Goal: Task Accomplishment & Management: Complete application form

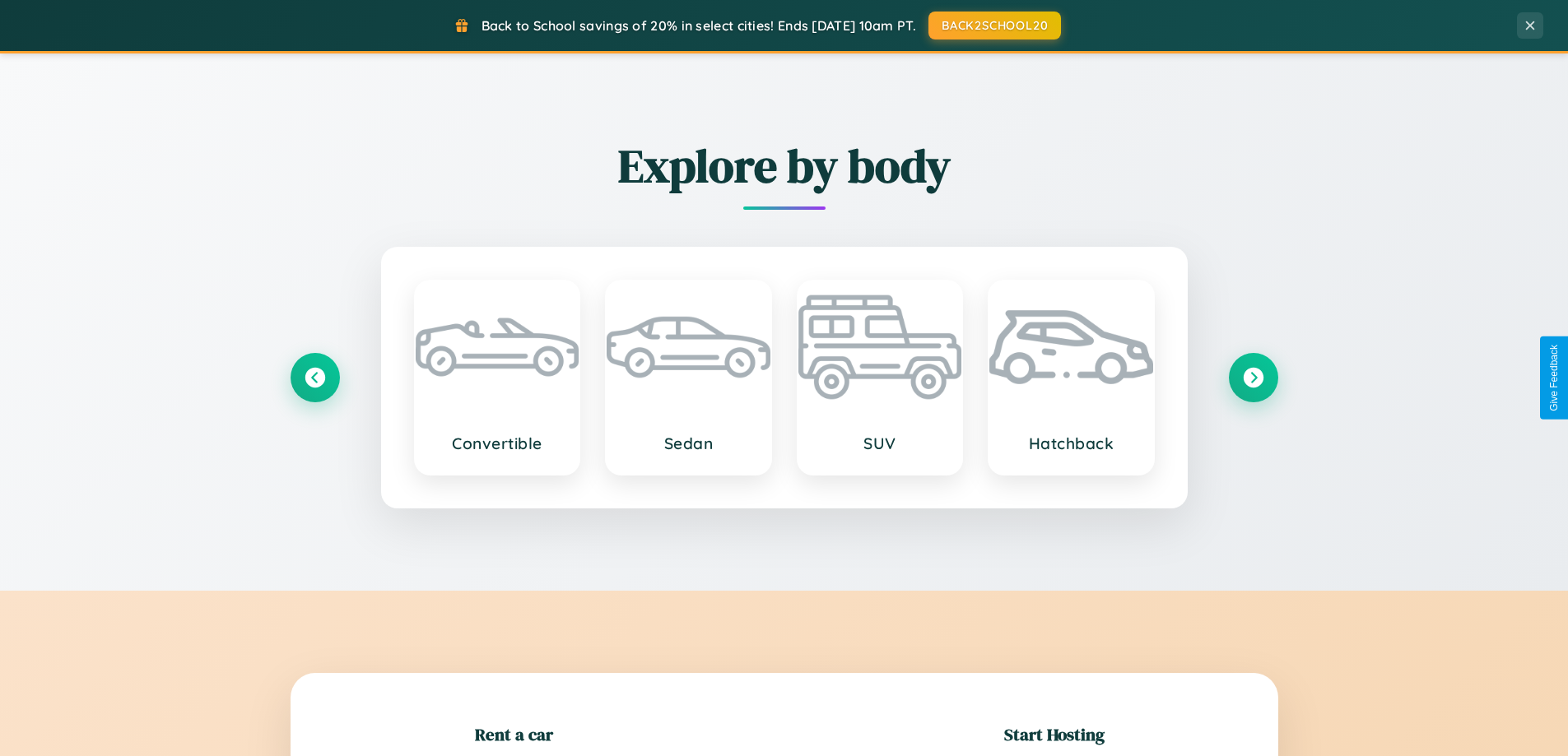
scroll to position [356, 0]
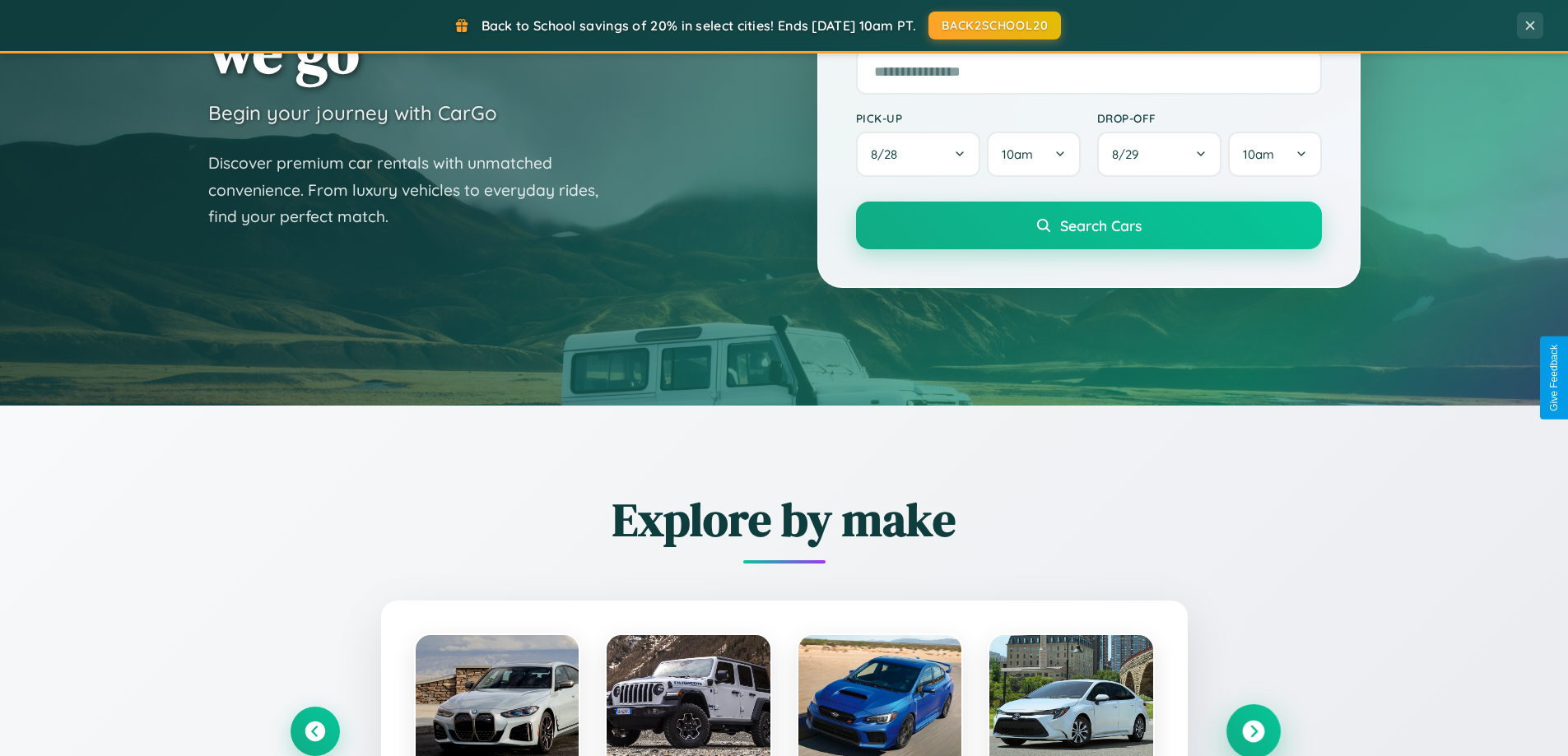
click at [1253, 731] on icon at bounding box center [1253, 731] width 23 height 23
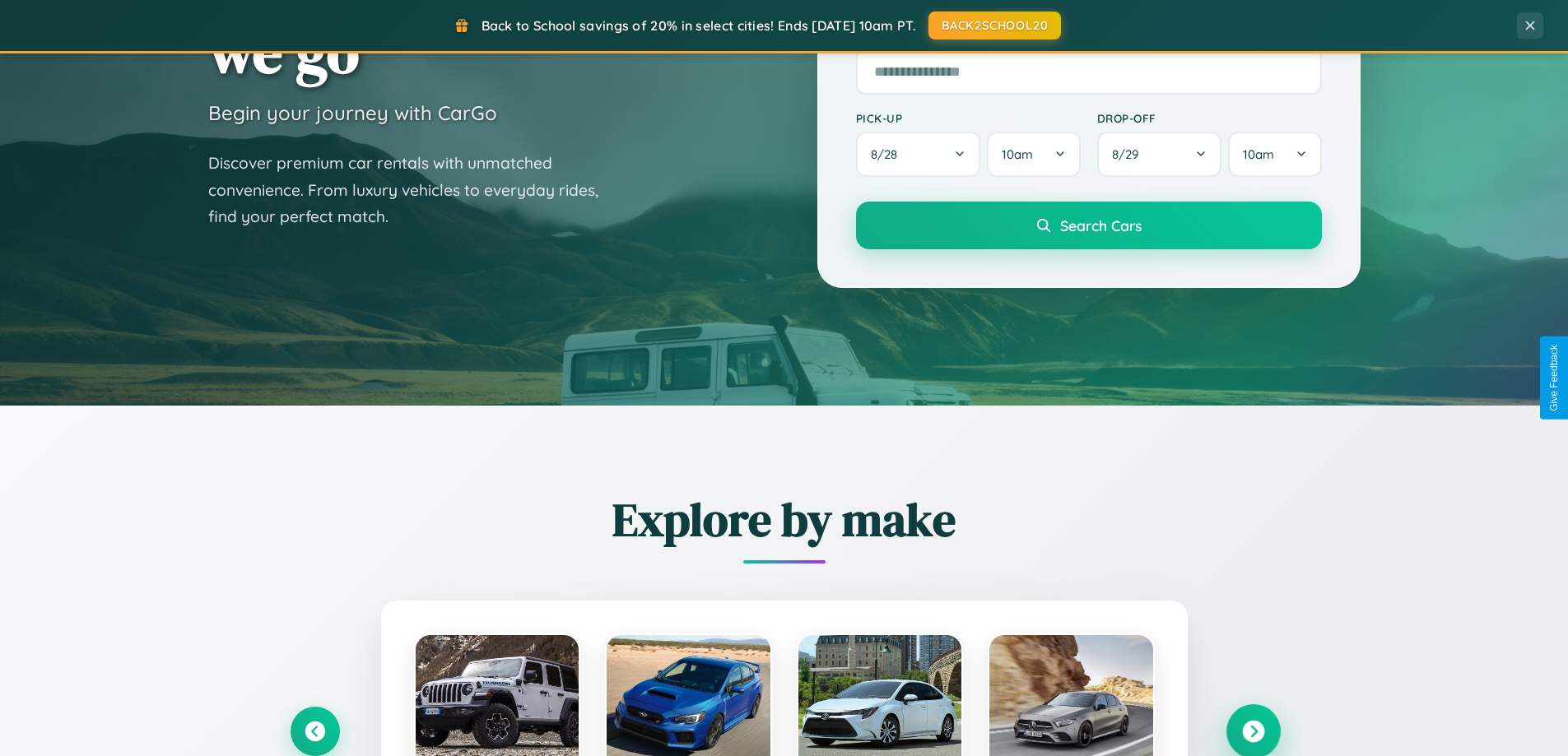
click at [1253, 729] on icon at bounding box center [1253, 731] width 23 height 23
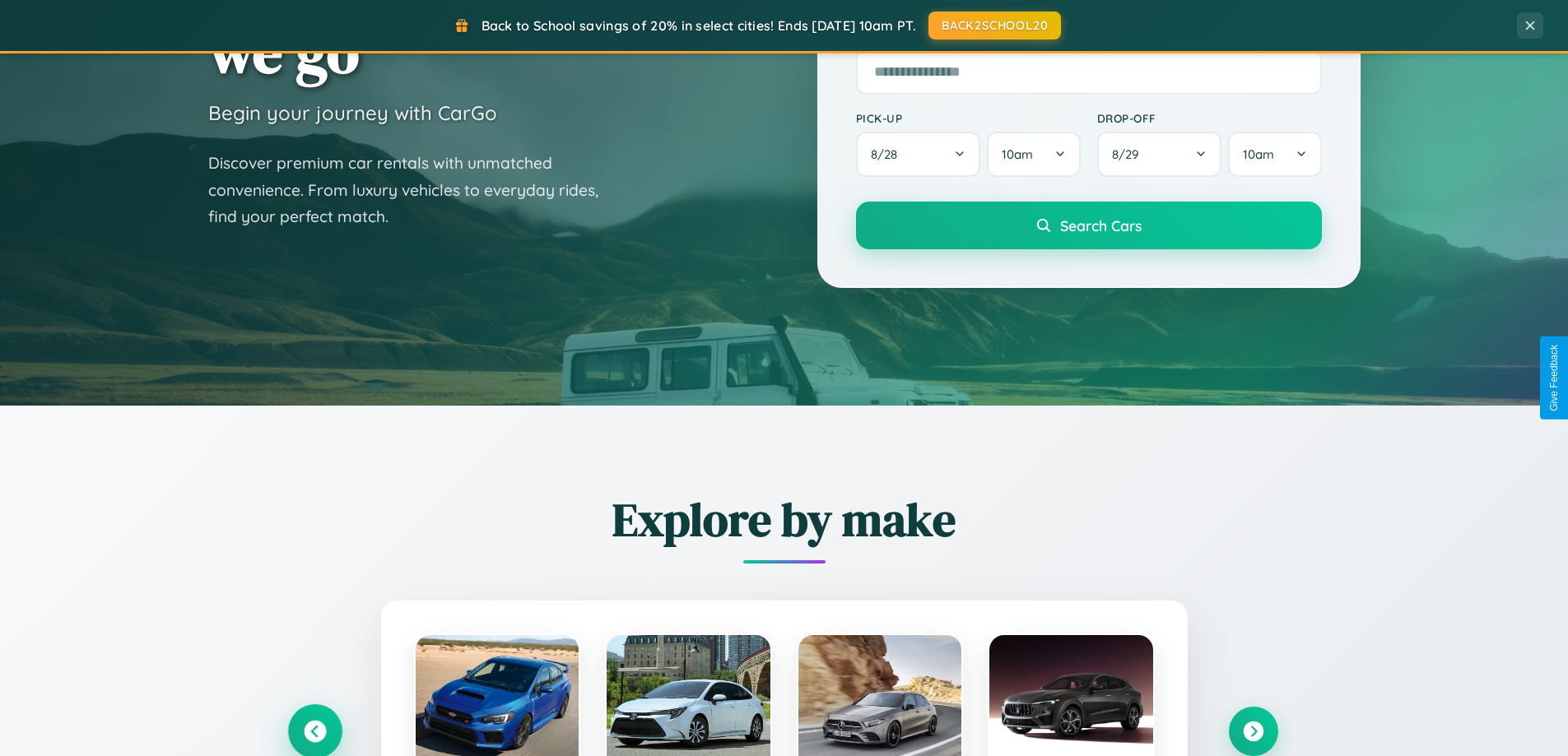
click at [315, 730] on icon at bounding box center [315, 731] width 23 height 23
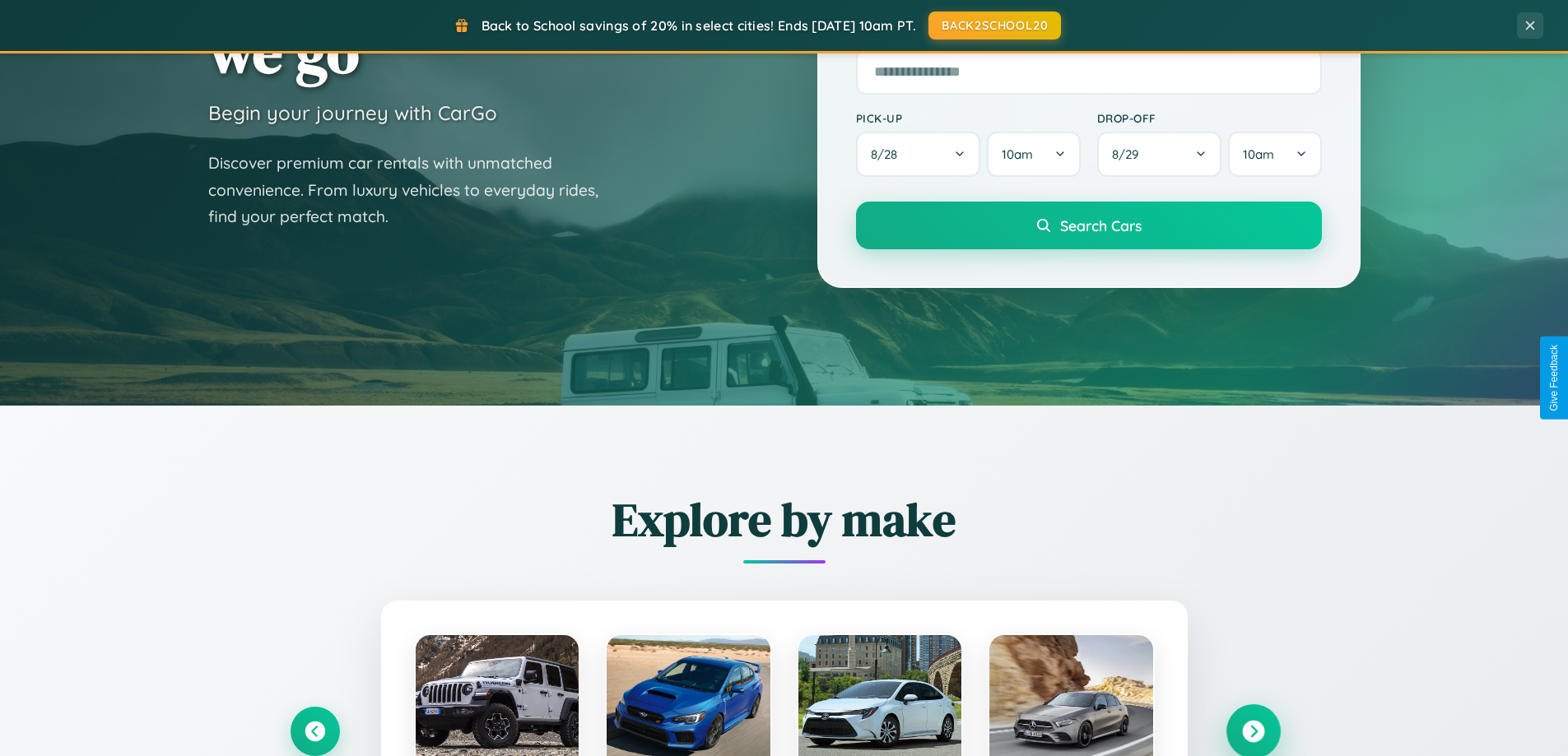
click at [1253, 730] on icon at bounding box center [1253, 731] width 23 height 23
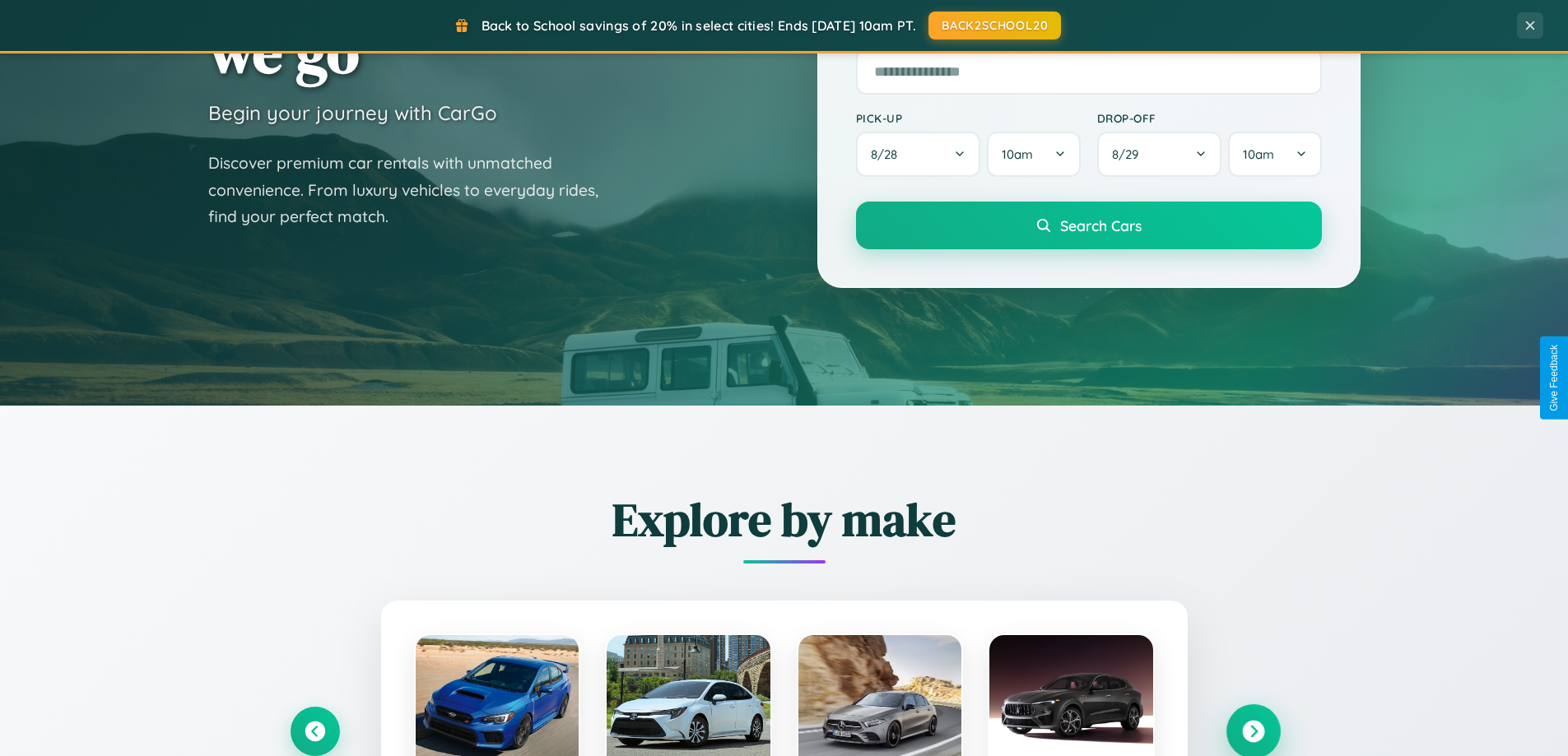
click at [1253, 729] on icon at bounding box center [1253, 731] width 23 height 23
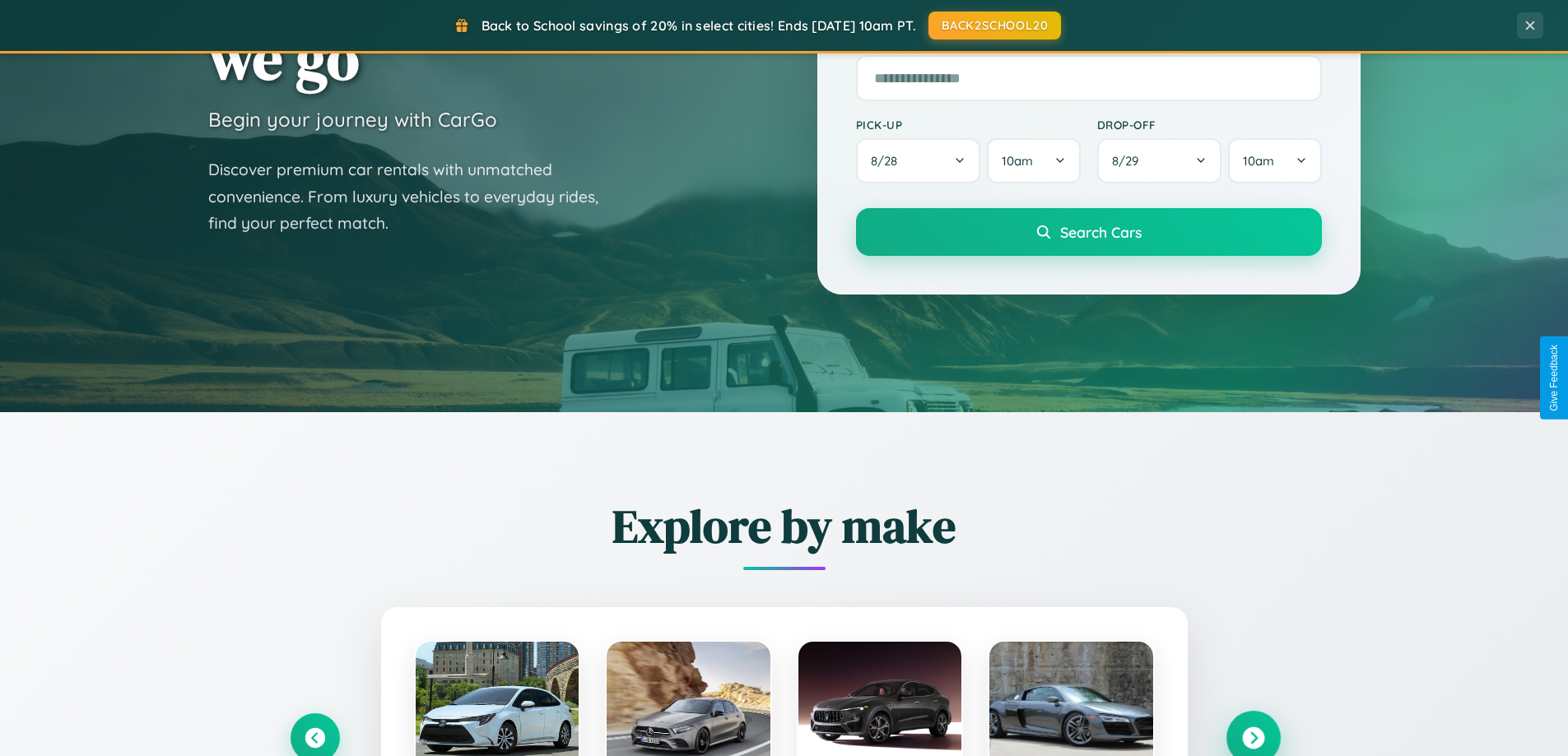
scroll to position [0, 0]
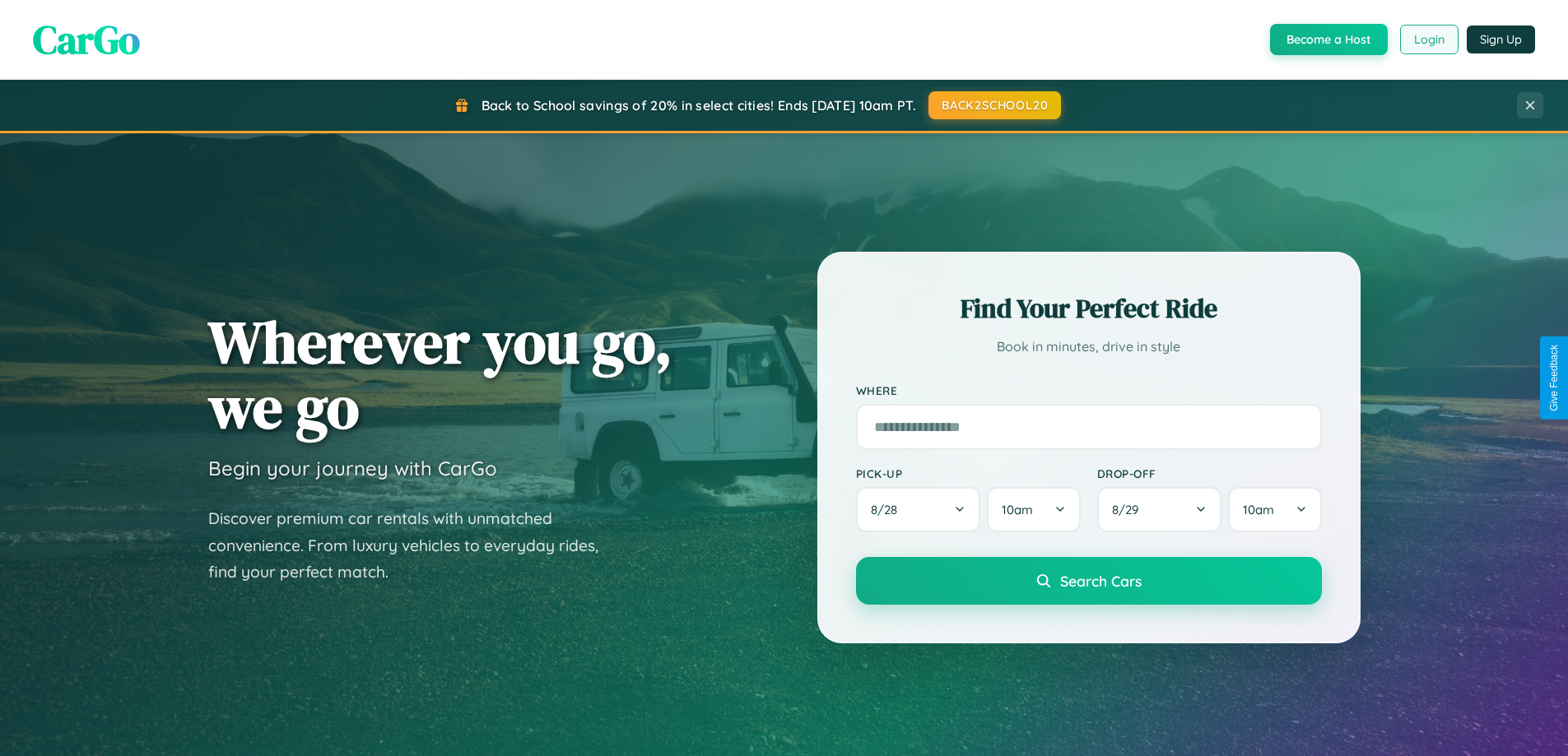
click at [1428, 39] on button "Login" at bounding box center [1428, 39] width 58 height 29
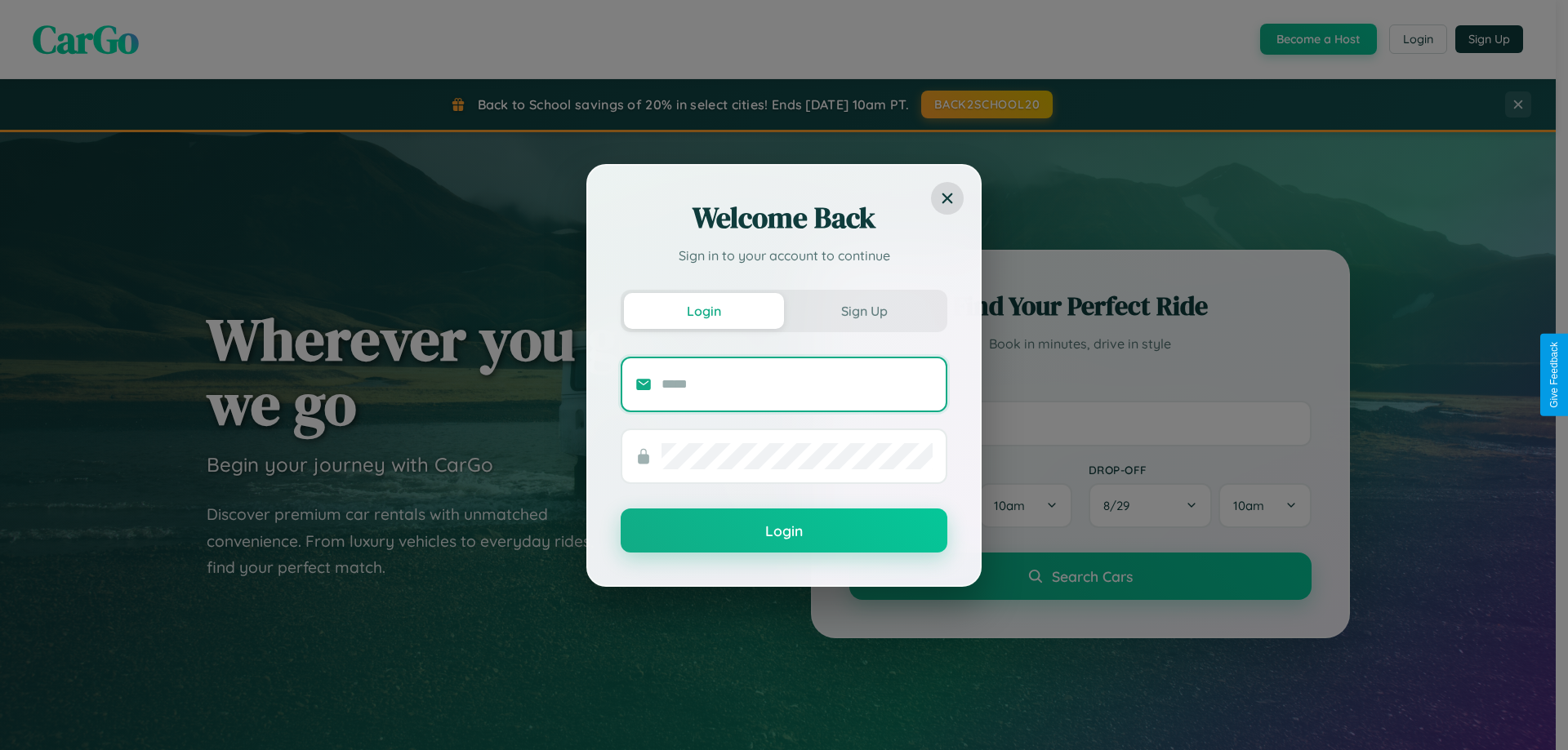
click at [797, 383] on input "text" at bounding box center [797, 384] width 271 height 26
type input "**********"
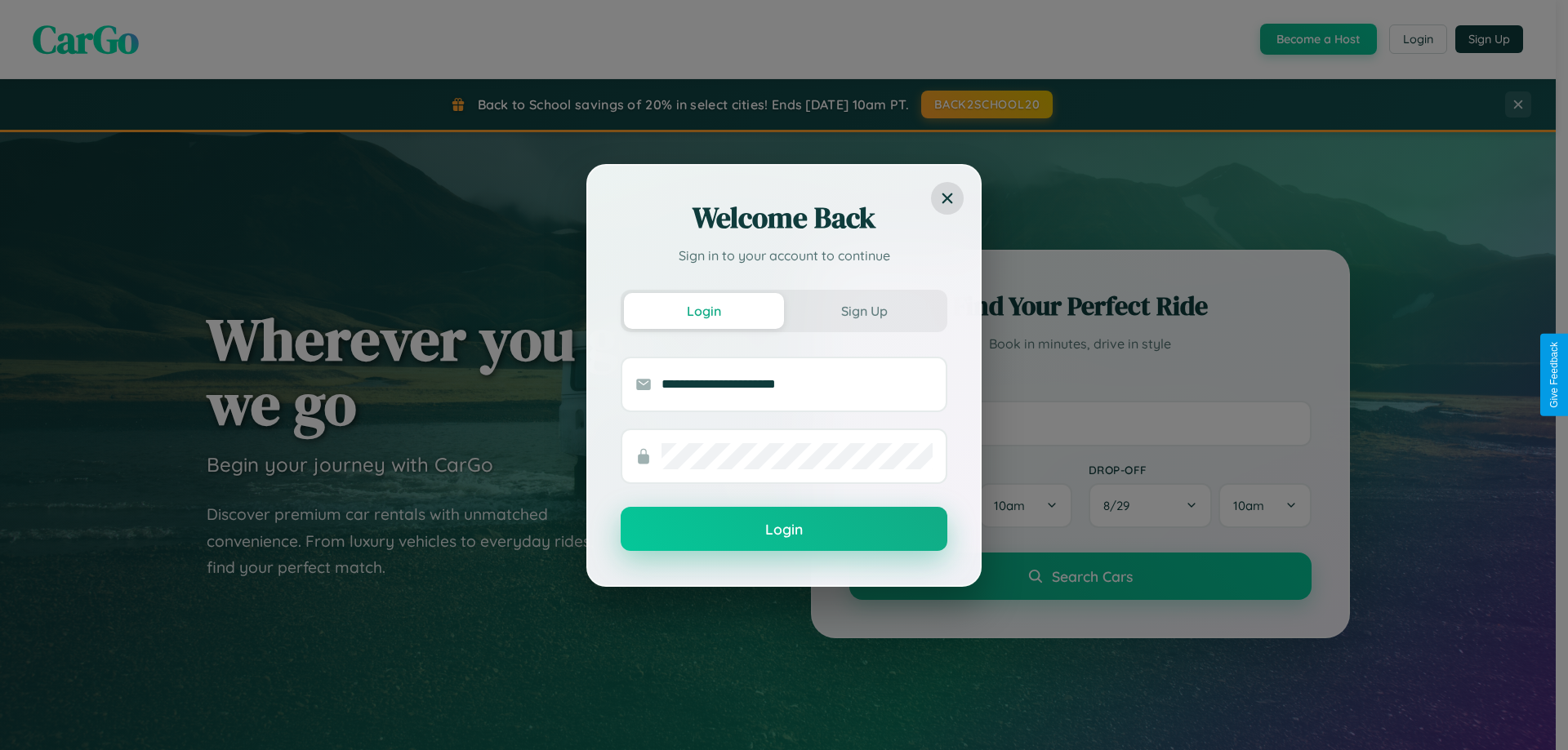
click at [784, 530] on button "Login" at bounding box center [784, 529] width 327 height 44
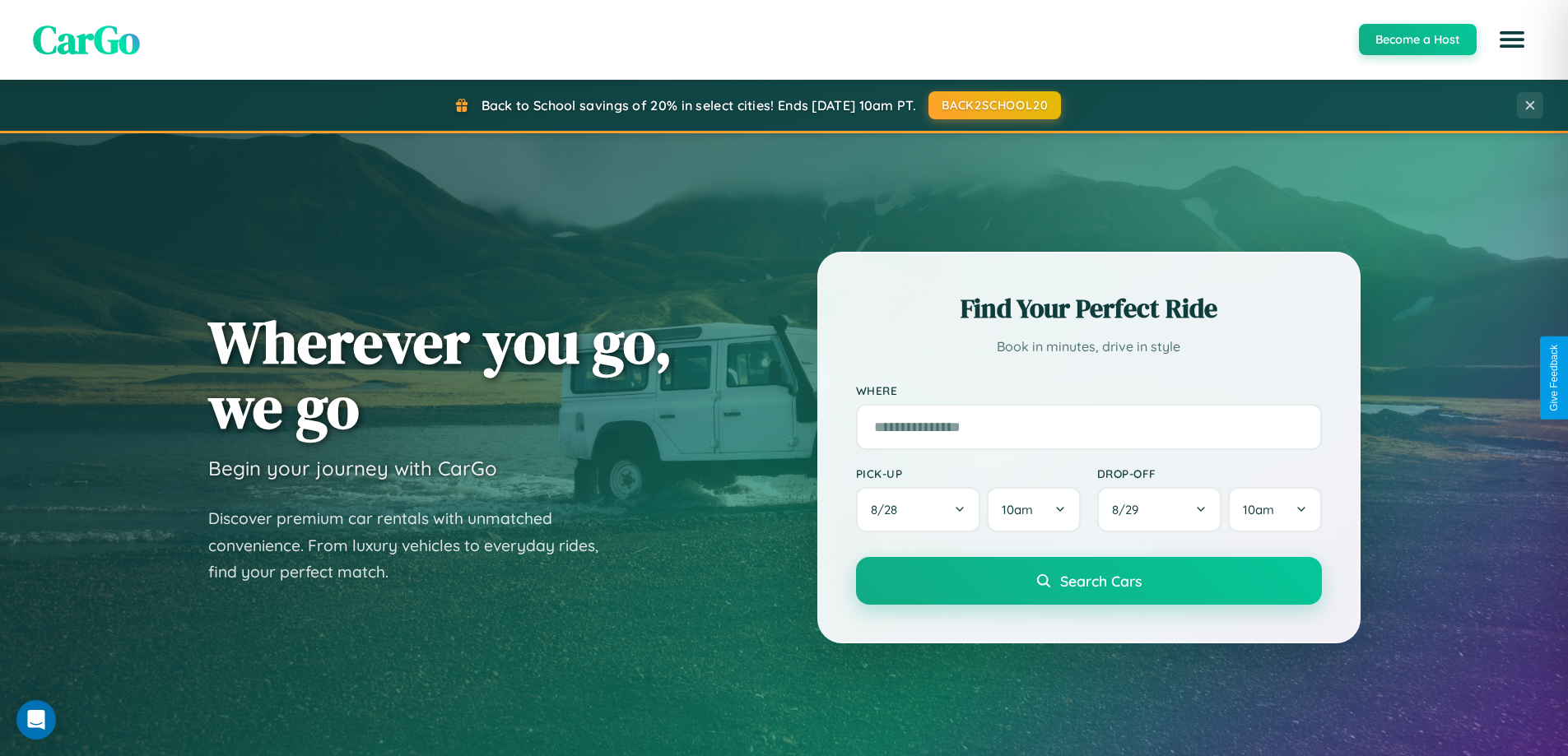
scroll to position [3166, 0]
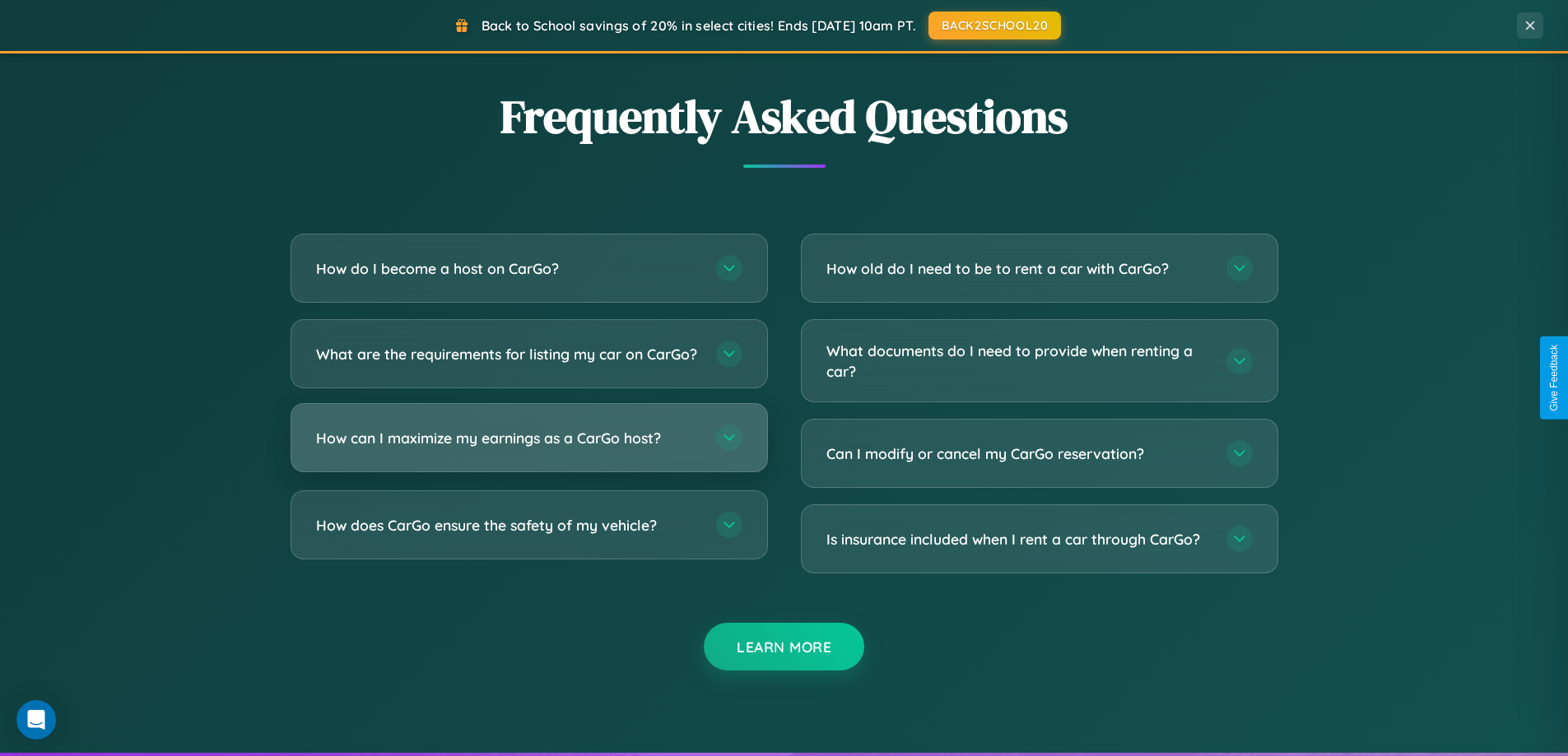
click at [528, 448] on h3 "How can I maximize my earnings as a CarGo host?" at bounding box center [508, 437] width 384 height 21
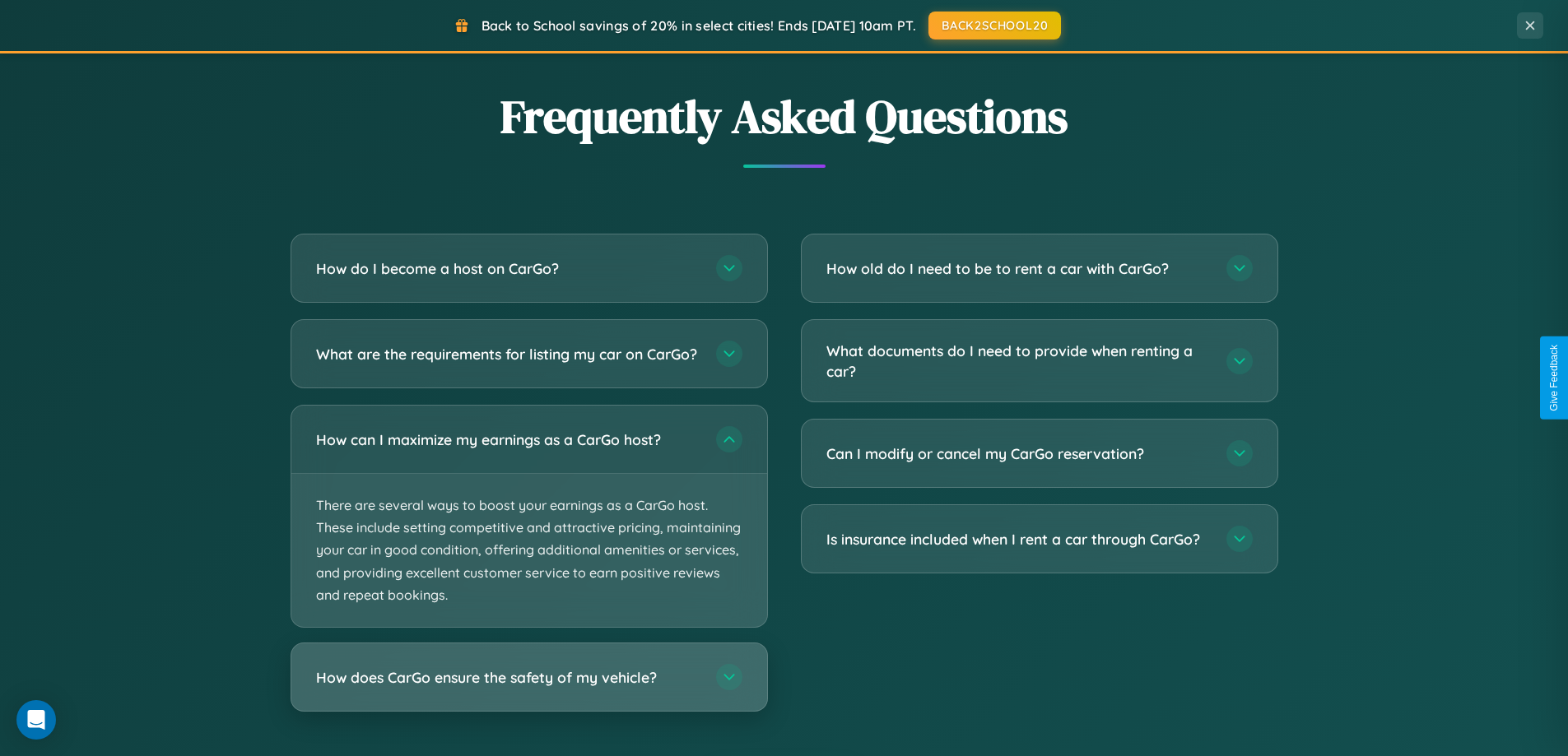
click at [528, 688] on h3 "How does CarGo ensure the safety of my vehicle?" at bounding box center [508, 677] width 384 height 21
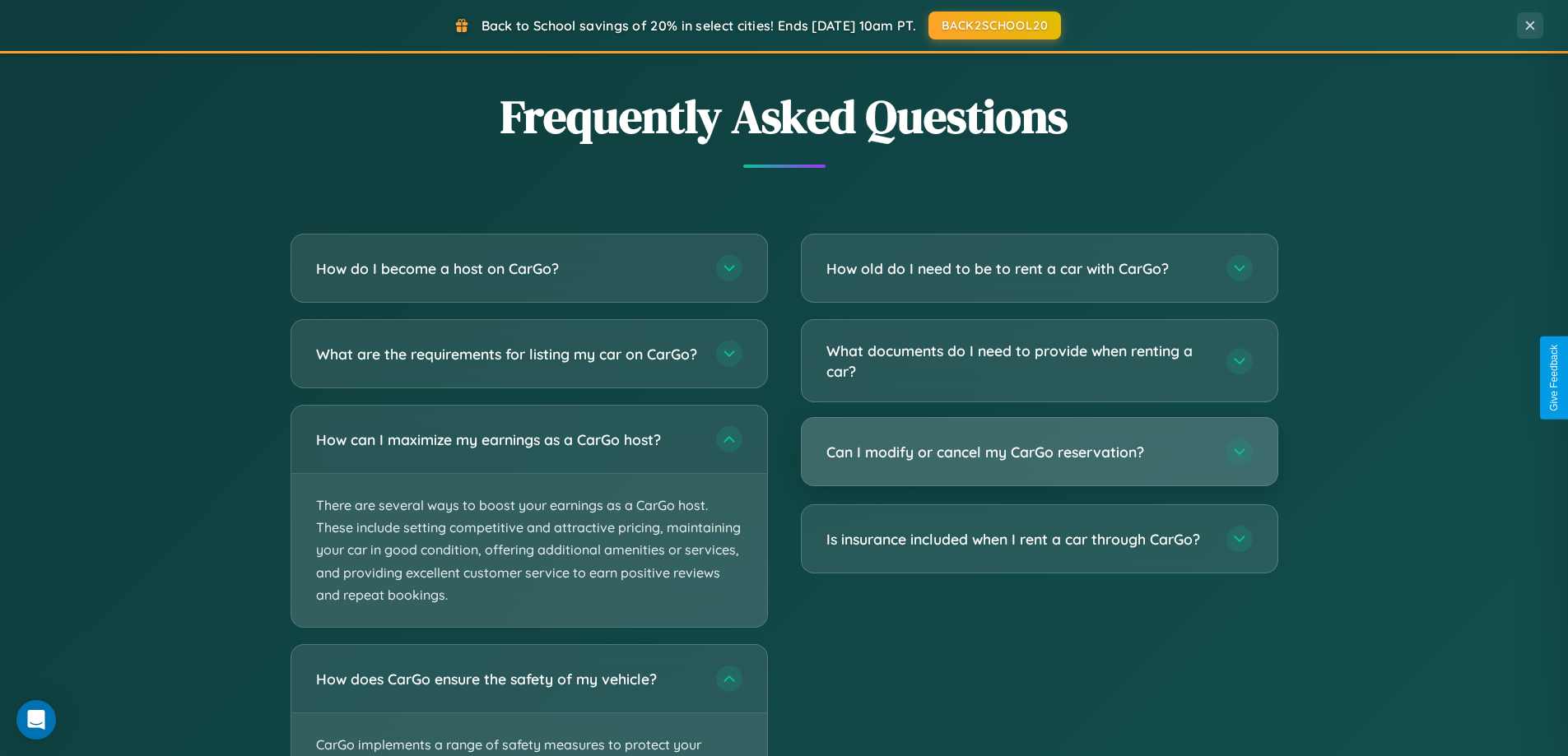
click at [1039, 451] on h3 "Can I modify or cancel my CarGo reservation?" at bounding box center [1018, 451] width 384 height 21
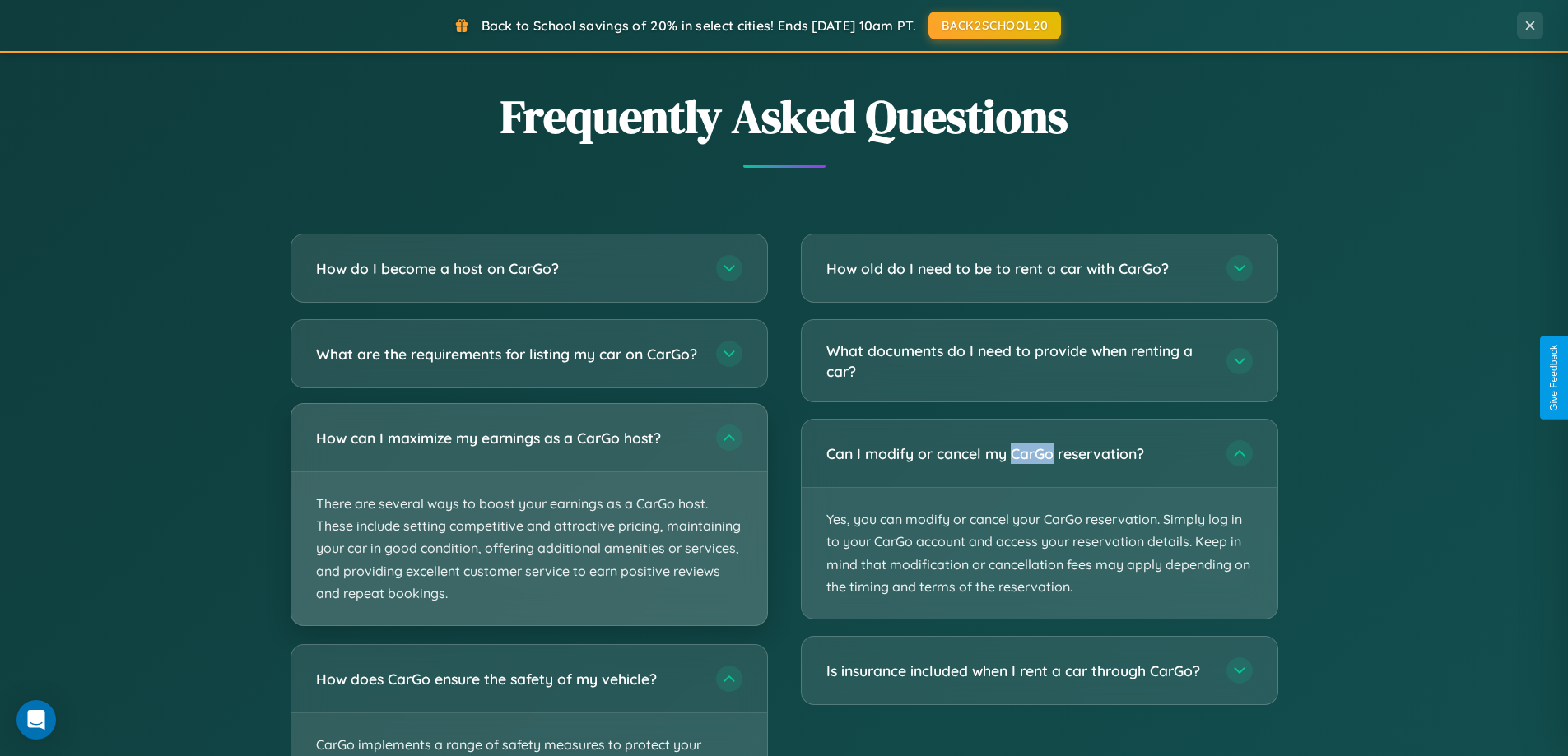
click at [528, 530] on p "There are several ways to boost your earnings as a CarGo host. These include se…" at bounding box center [529, 549] width 476 height 153
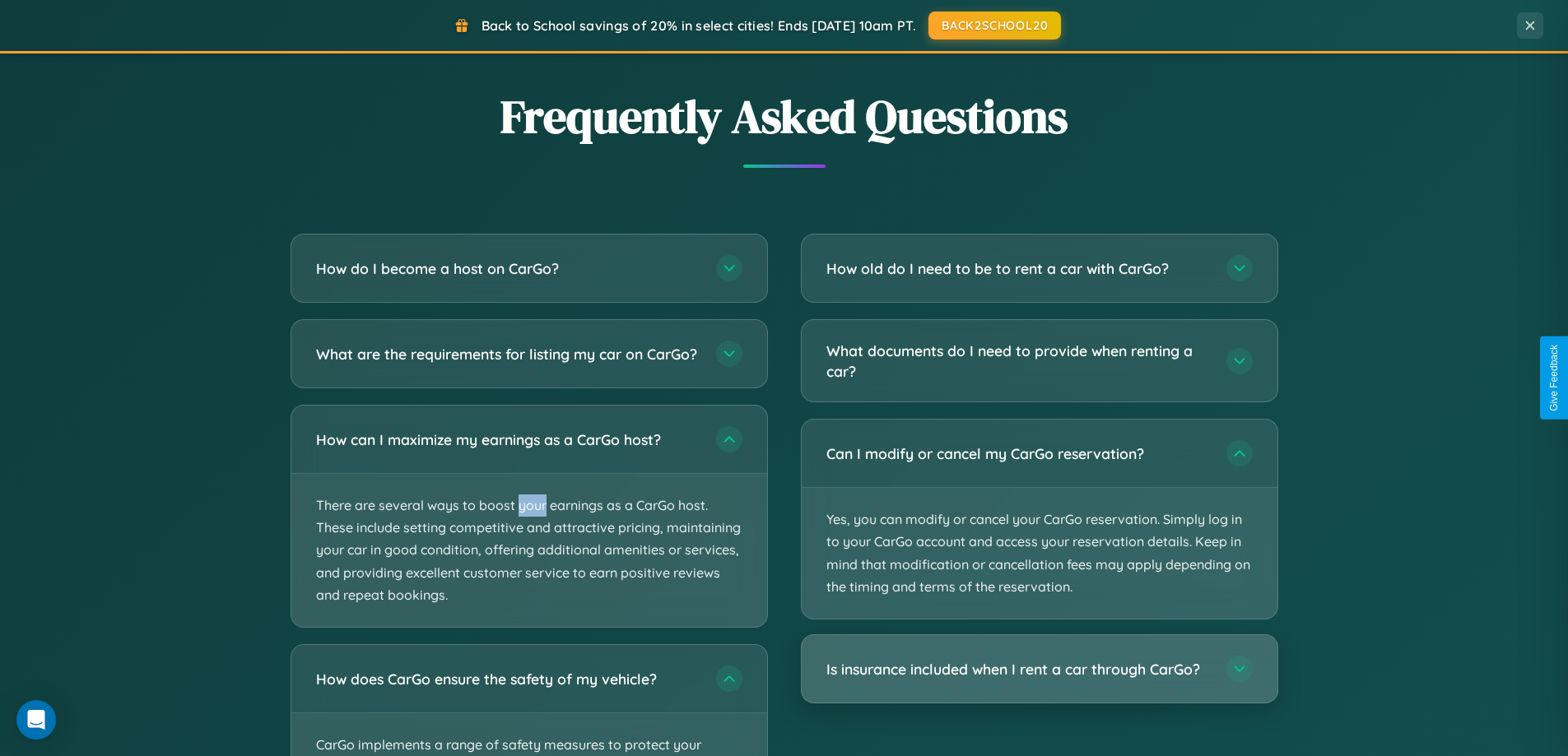
click at [1039, 669] on h3 "Is insurance included when I rent a car through CarGo?" at bounding box center [1018, 669] width 384 height 21
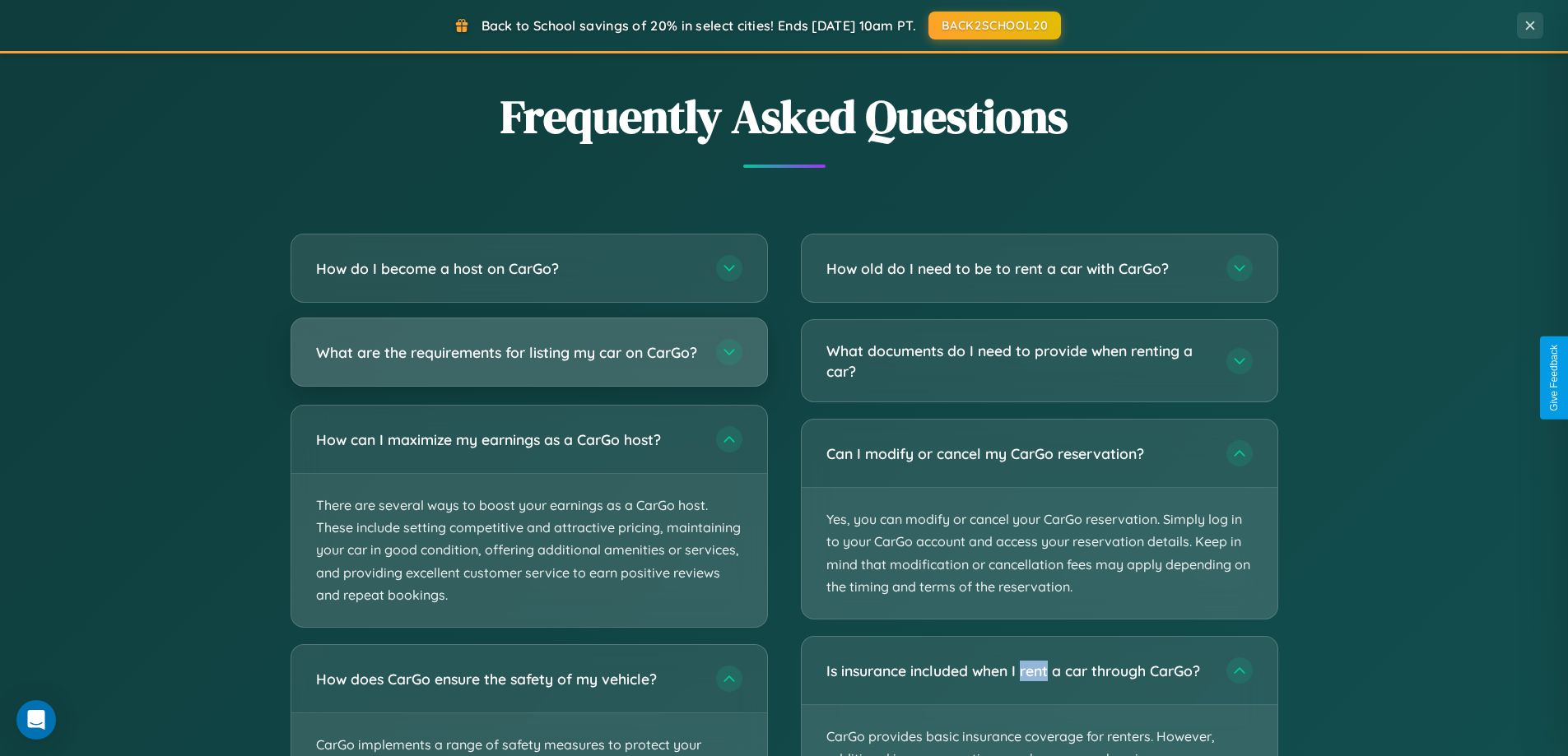
click at [528, 361] on h3 "What are the requirements for listing my car on CarGo?" at bounding box center [508, 352] width 384 height 21
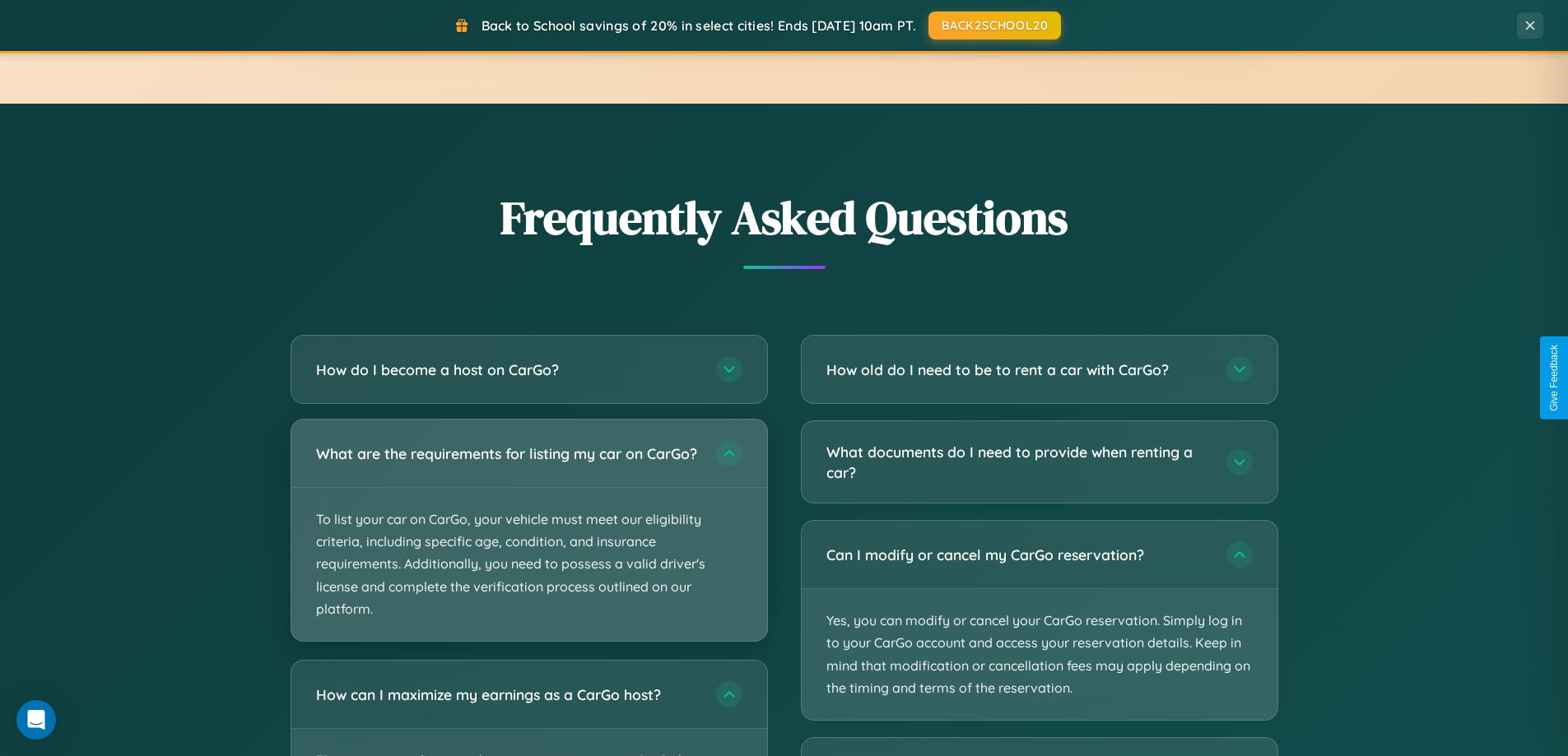
scroll to position [2644, 0]
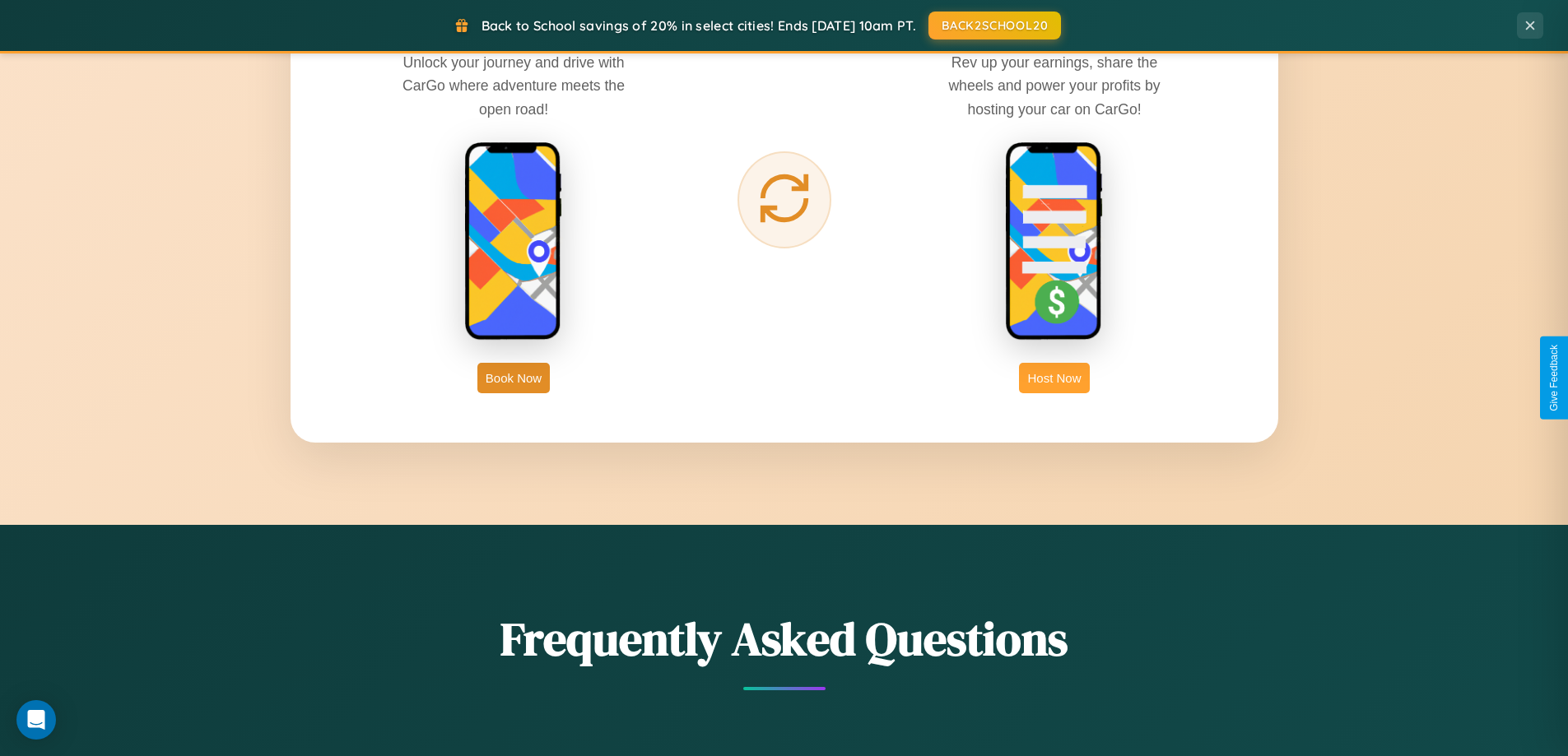
click at [1055, 378] on button "Host Now" at bounding box center [1054, 378] width 70 height 30
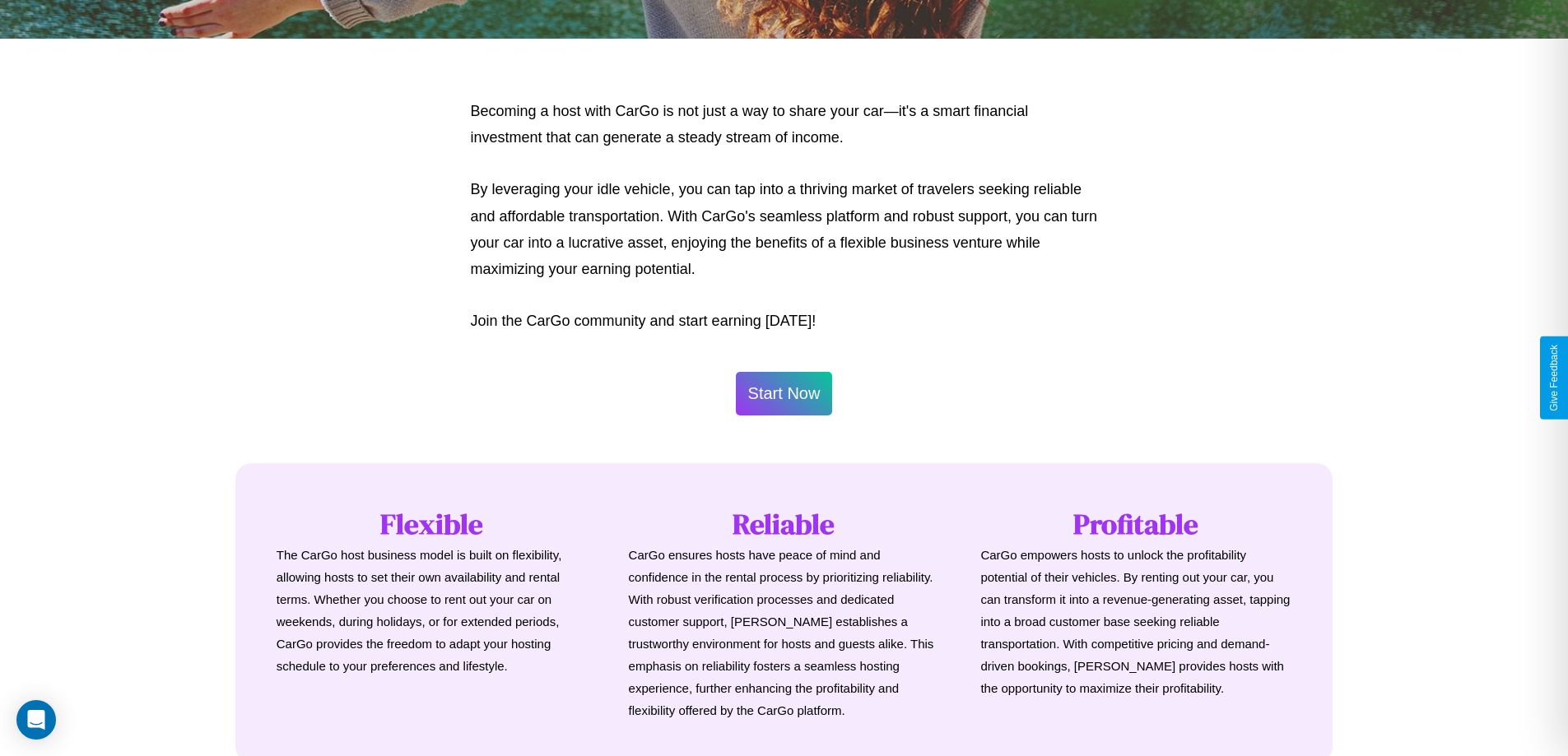
scroll to position [794, 0]
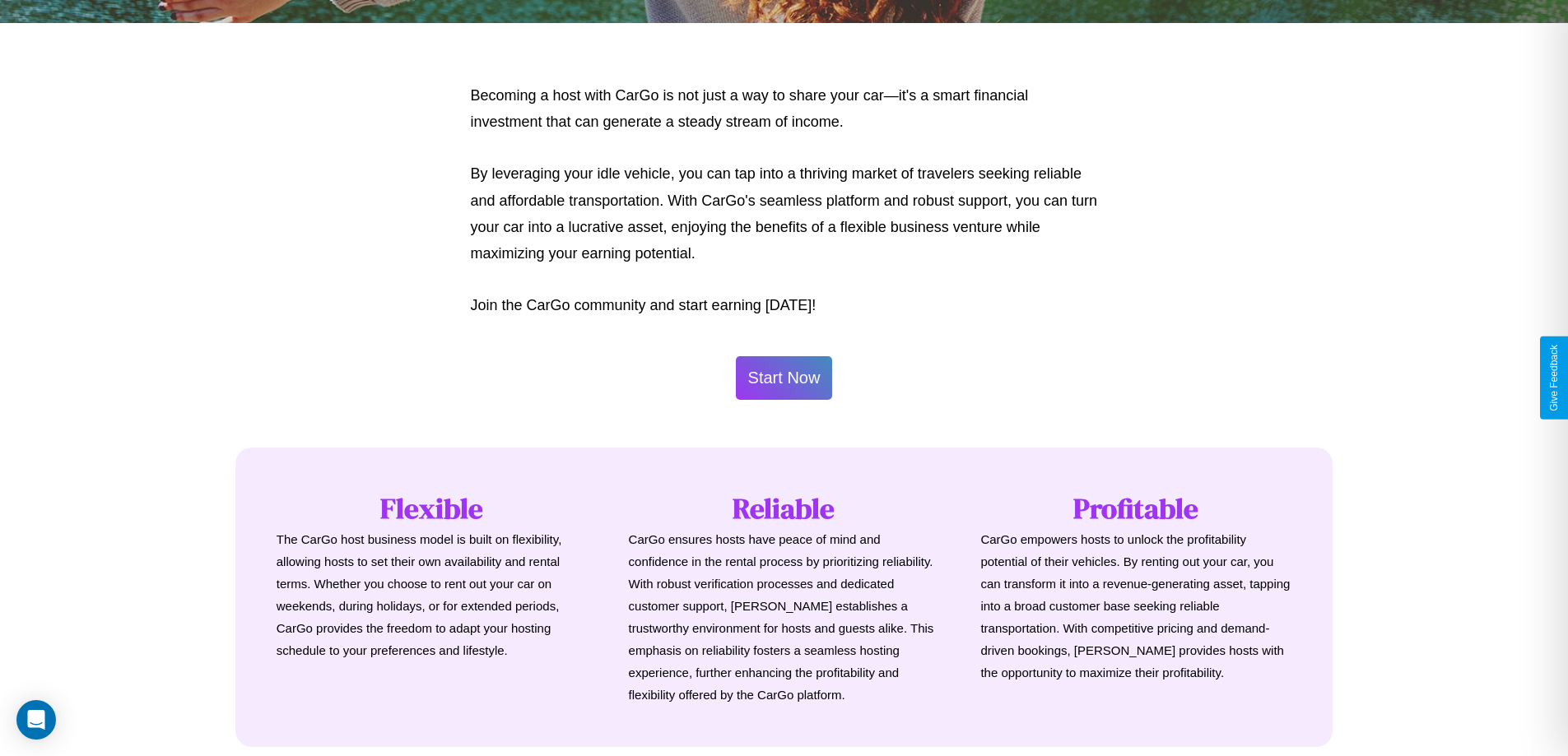
click at [784, 378] on button "Start Now" at bounding box center [784, 378] width 97 height 43
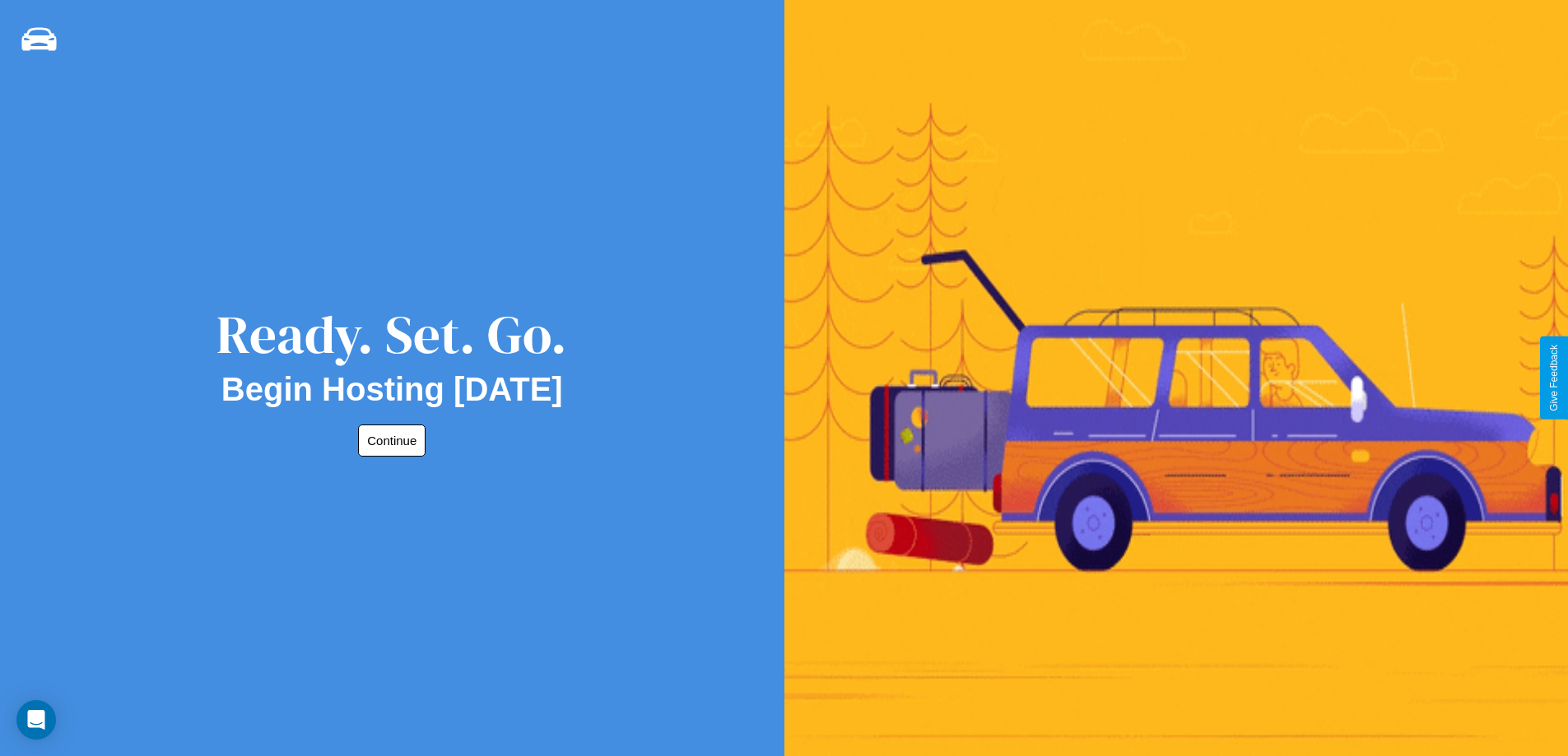
click at [389, 440] on button "Continue" at bounding box center [392, 440] width 68 height 32
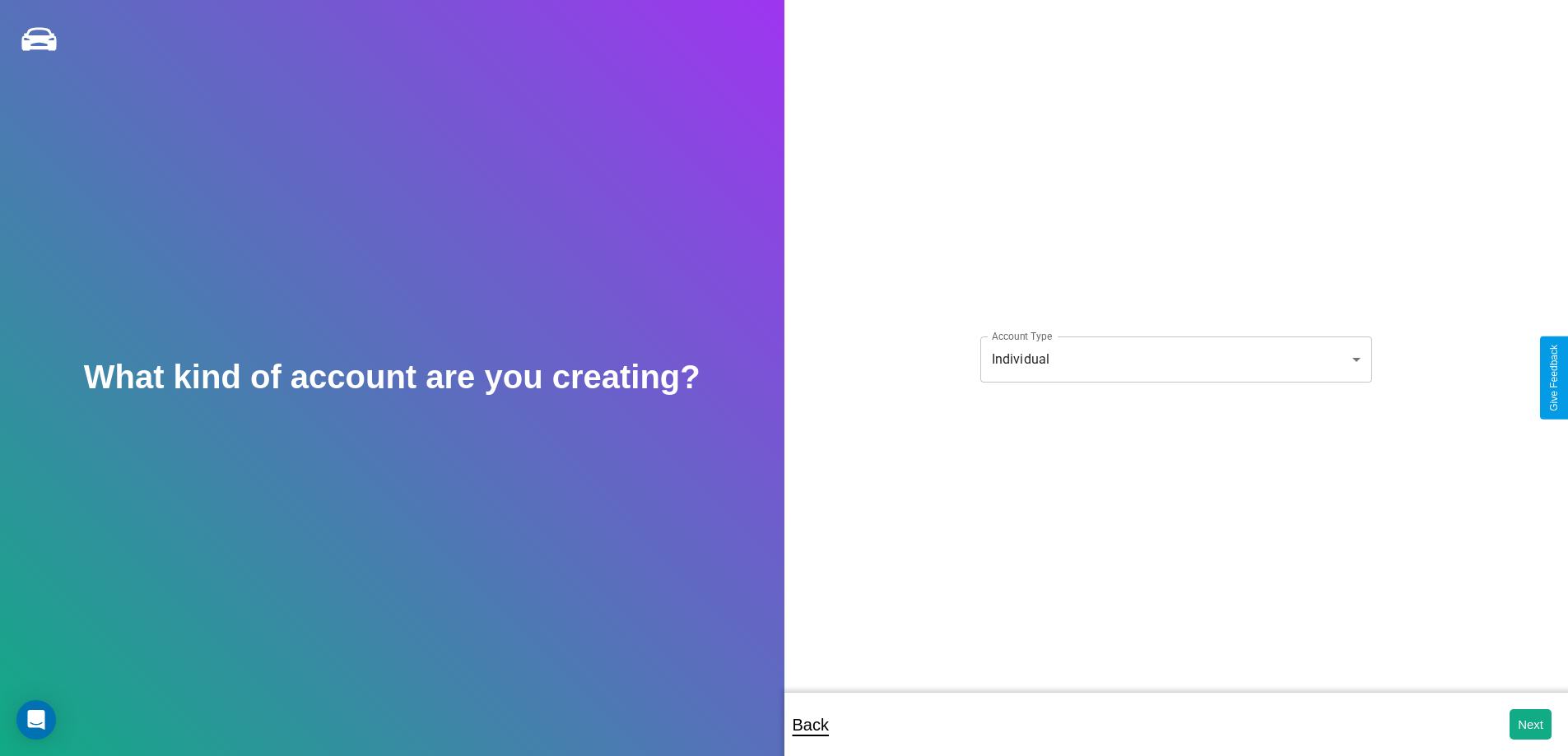
click at [1176, 359] on body "**********" at bounding box center [784, 389] width 1568 height 779
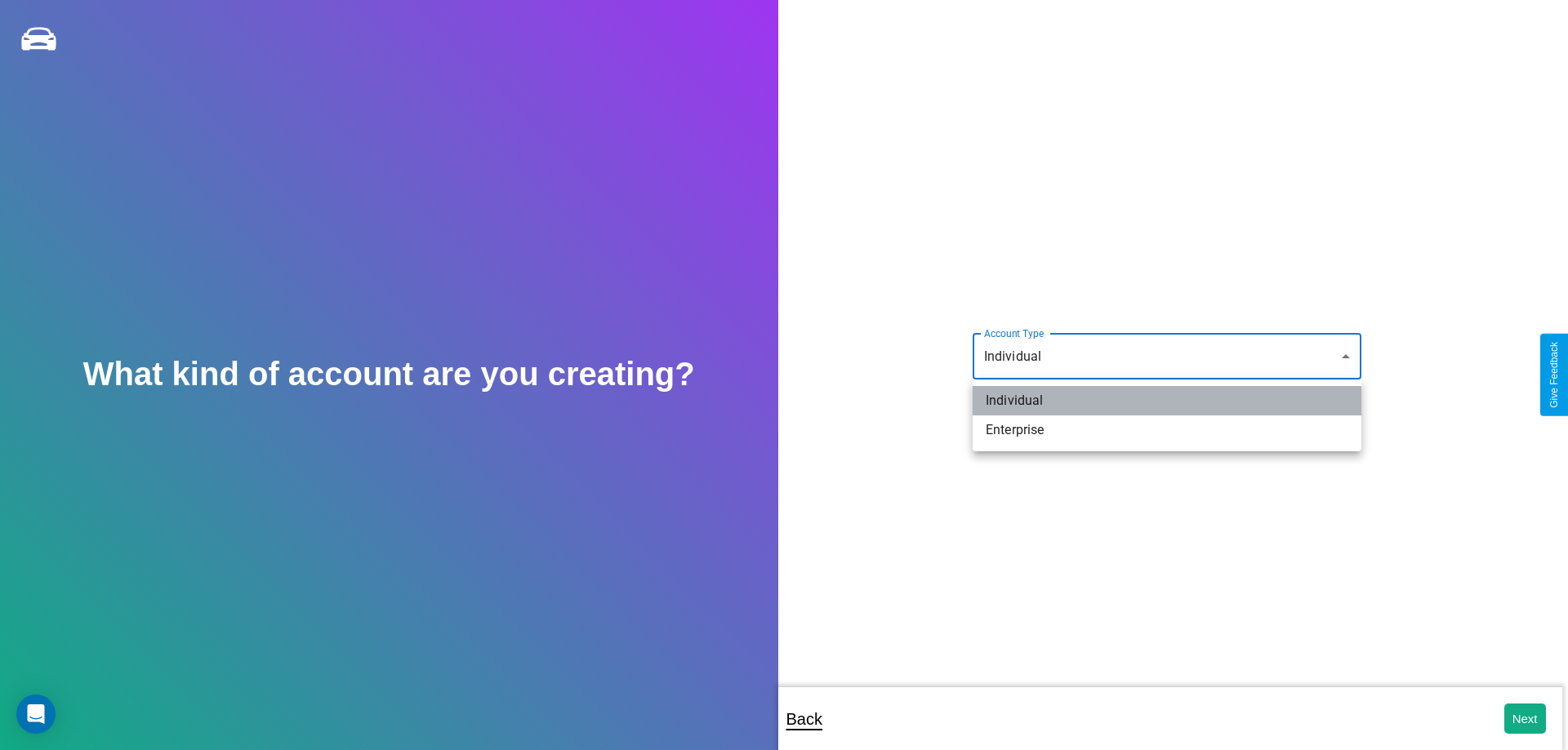
click at [1167, 401] on li "Individual" at bounding box center [1167, 401] width 388 height 29
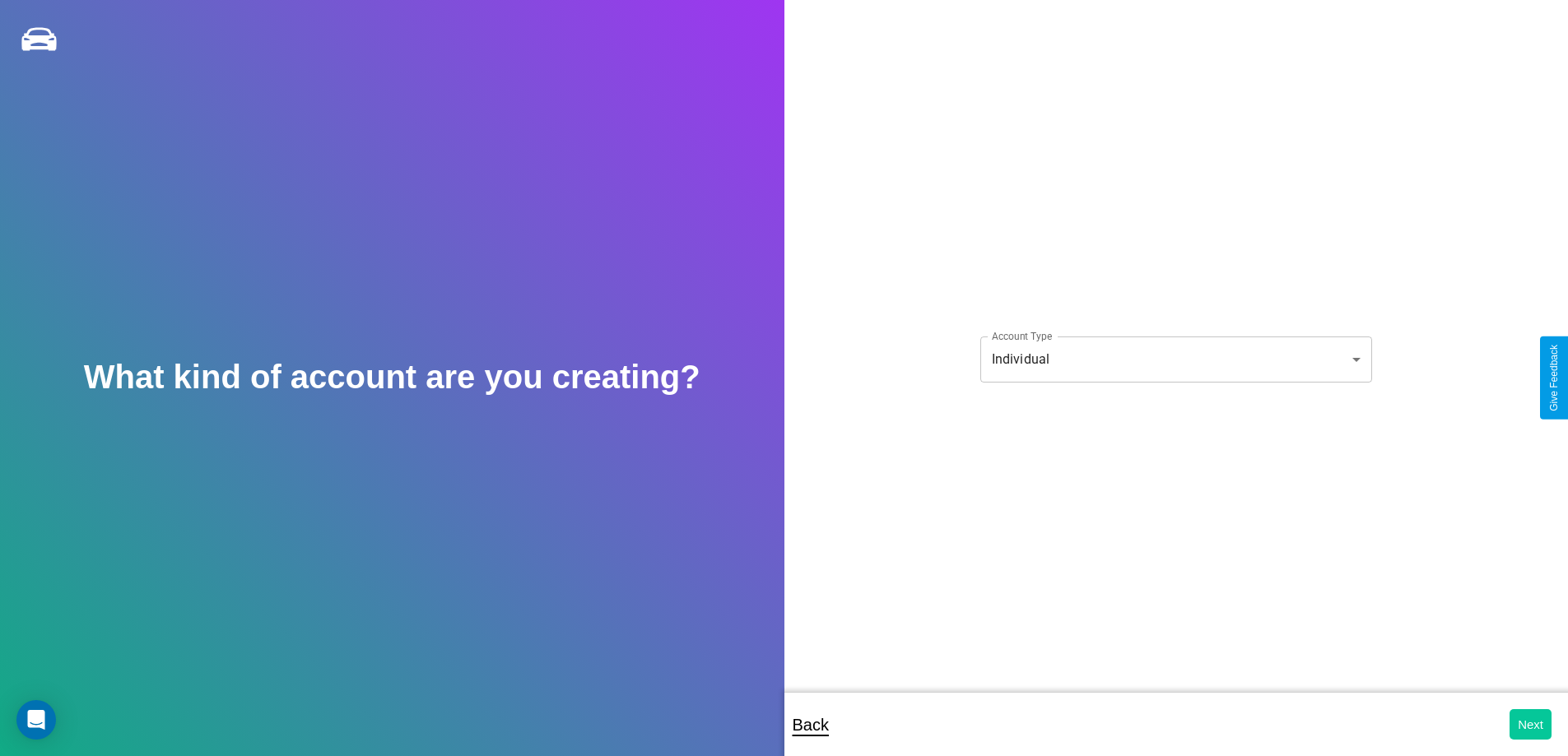
click at [1531, 724] on button "Next" at bounding box center [1531, 724] width 42 height 30
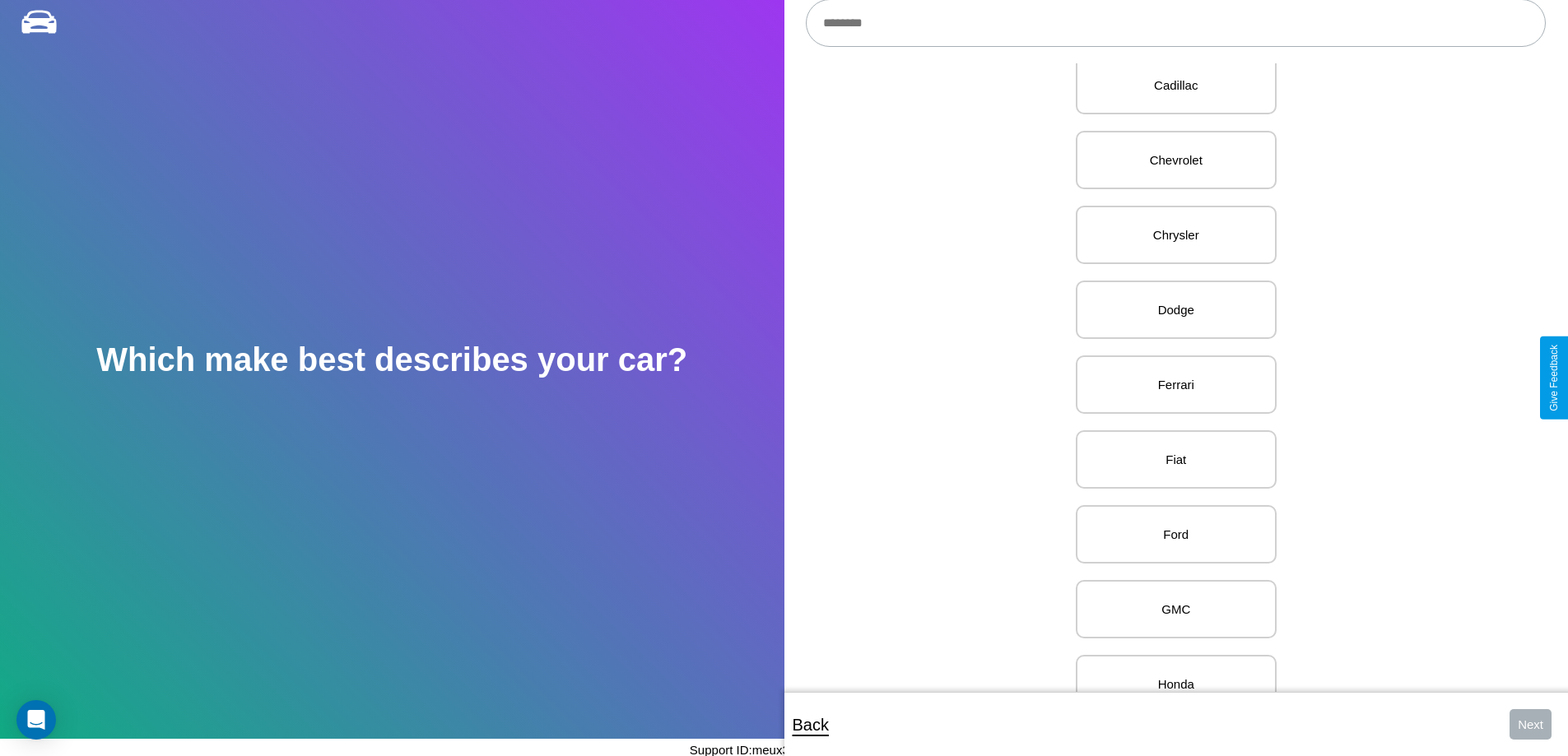
scroll to position [562, 0]
click at [1170, 378] on p "Ferrari" at bounding box center [1176, 377] width 164 height 23
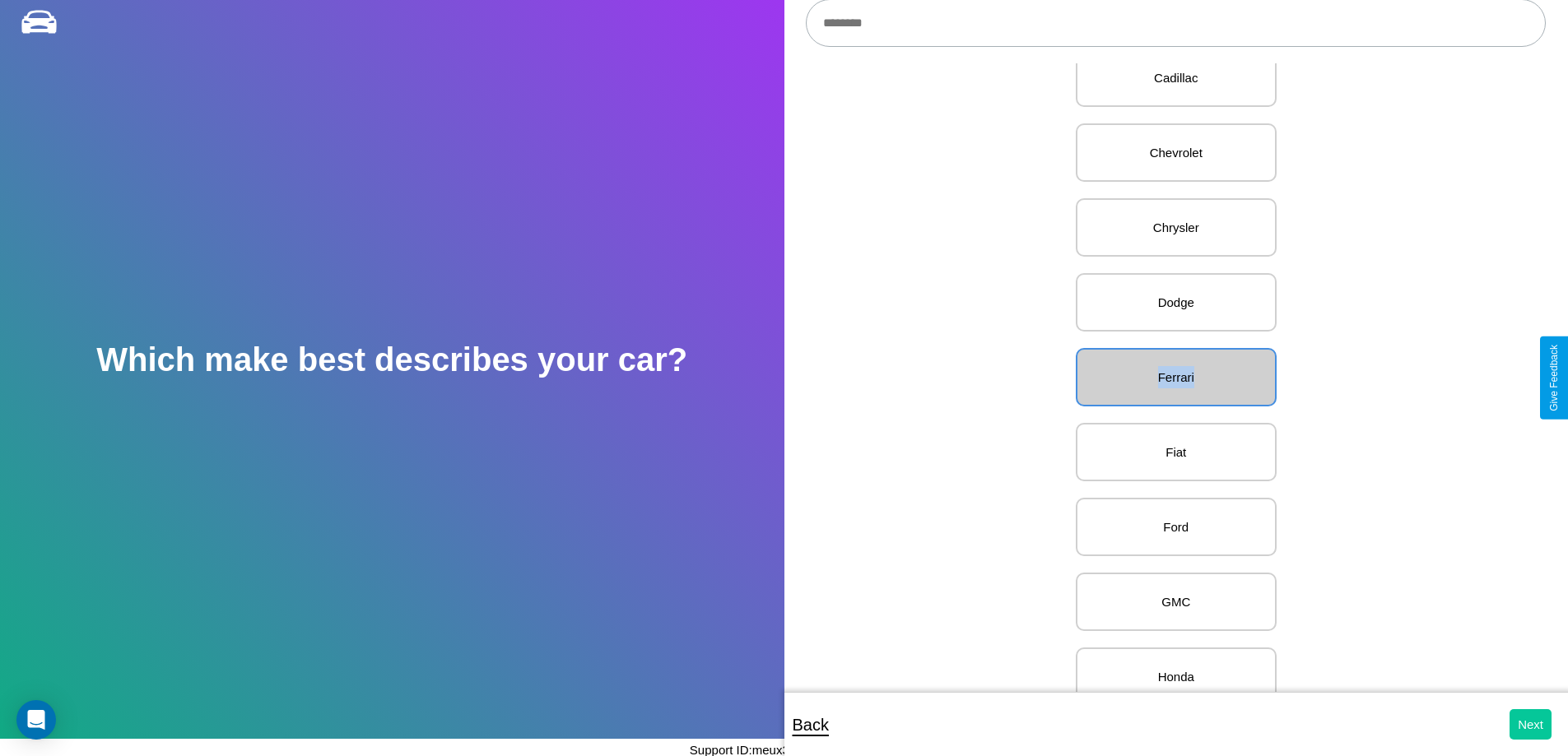
click at [1531, 724] on button "Next" at bounding box center [1531, 724] width 42 height 30
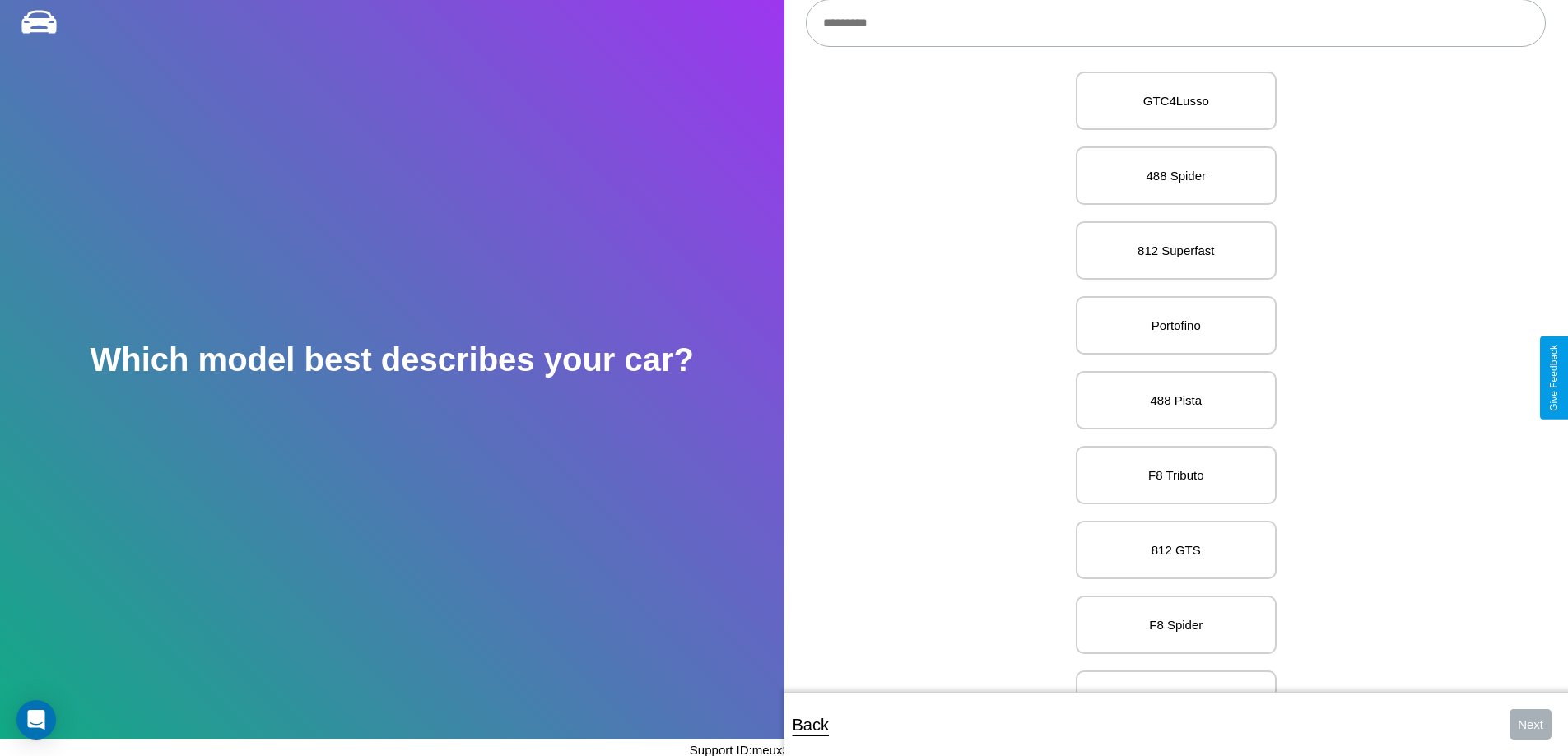
scroll to position [4231, 0]
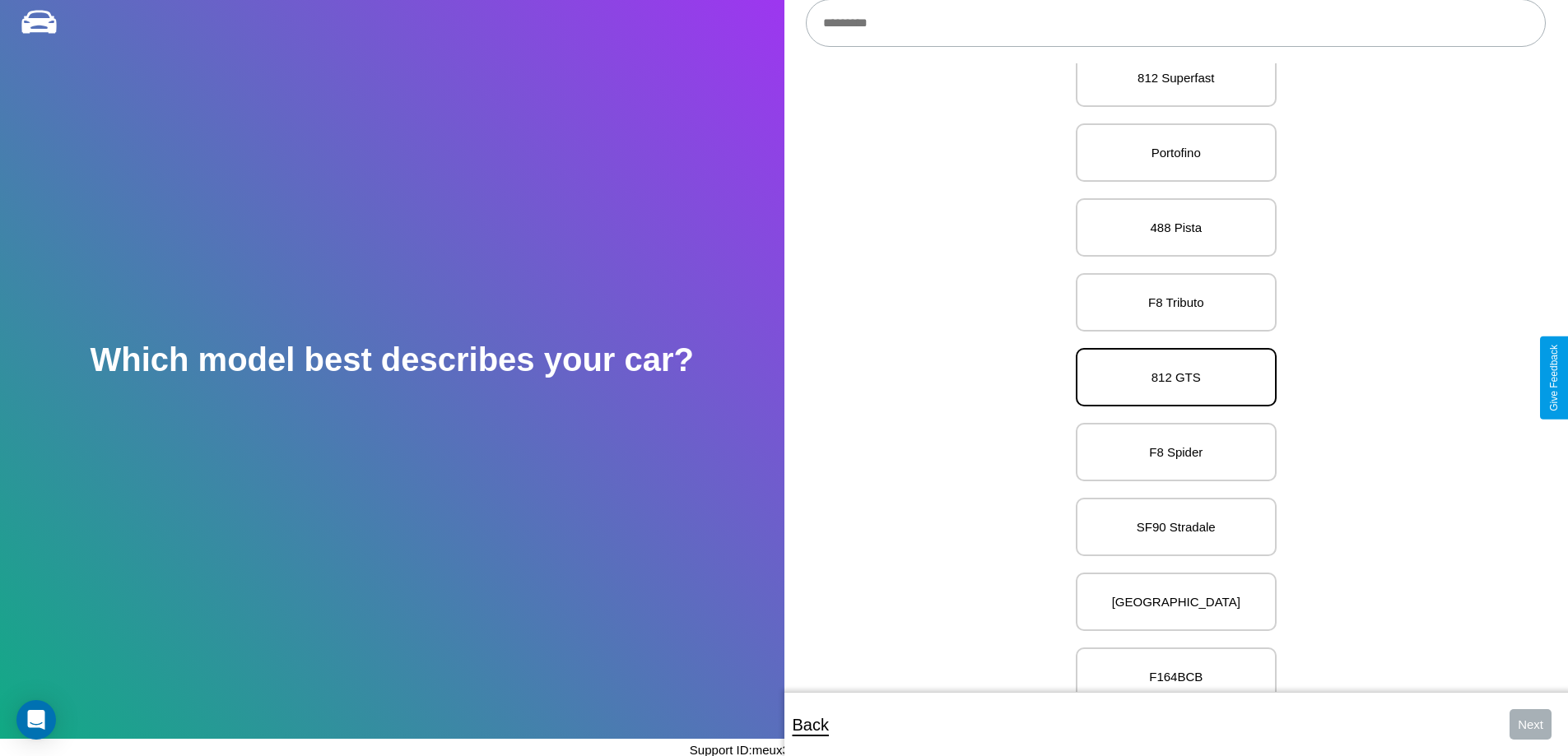
click at [1170, 378] on p "812 GTS" at bounding box center [1176, 377] width 164 height 23
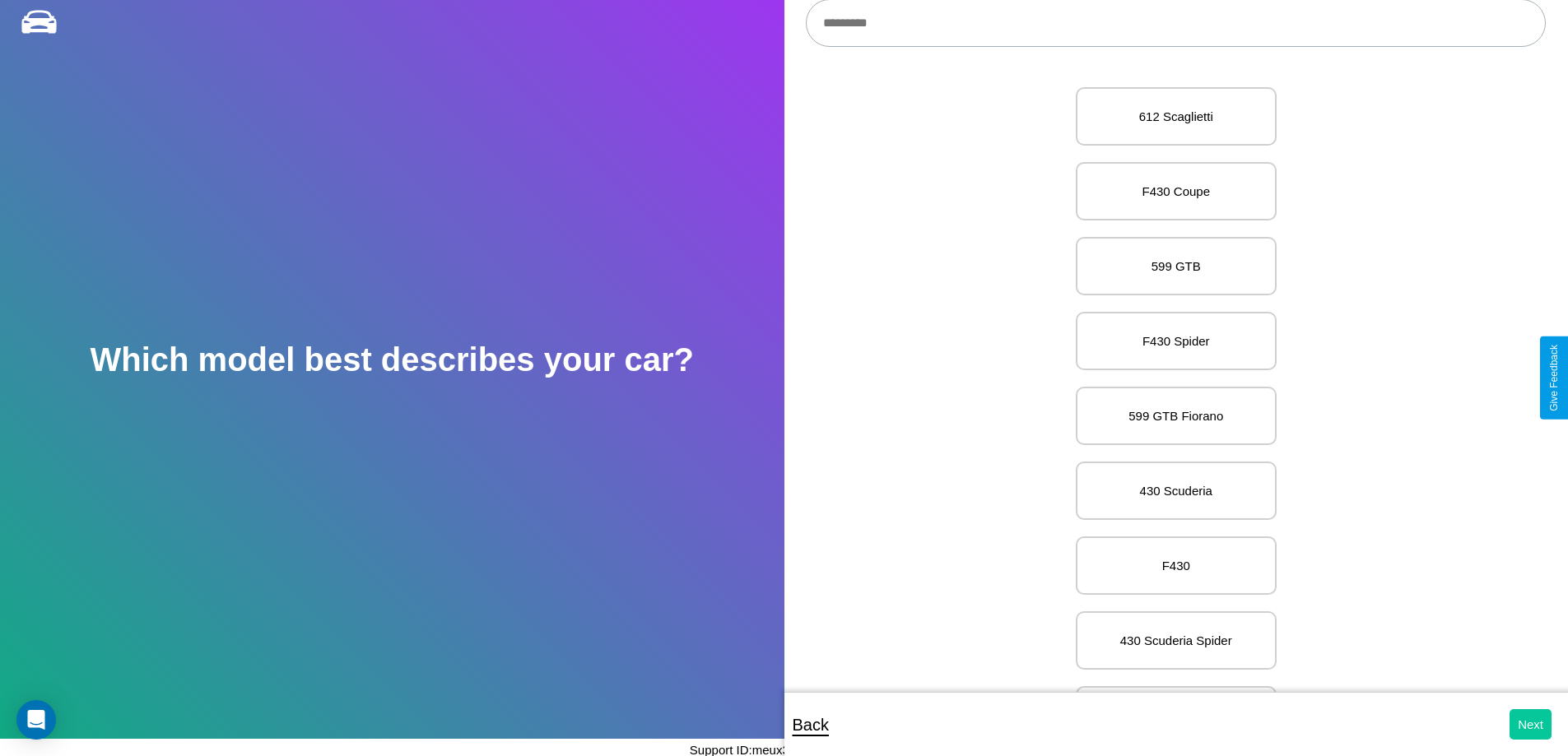
click at [1531, 724] on button "Next" at bounding box center [1531, 724] width 42 height 30
select select "*****"
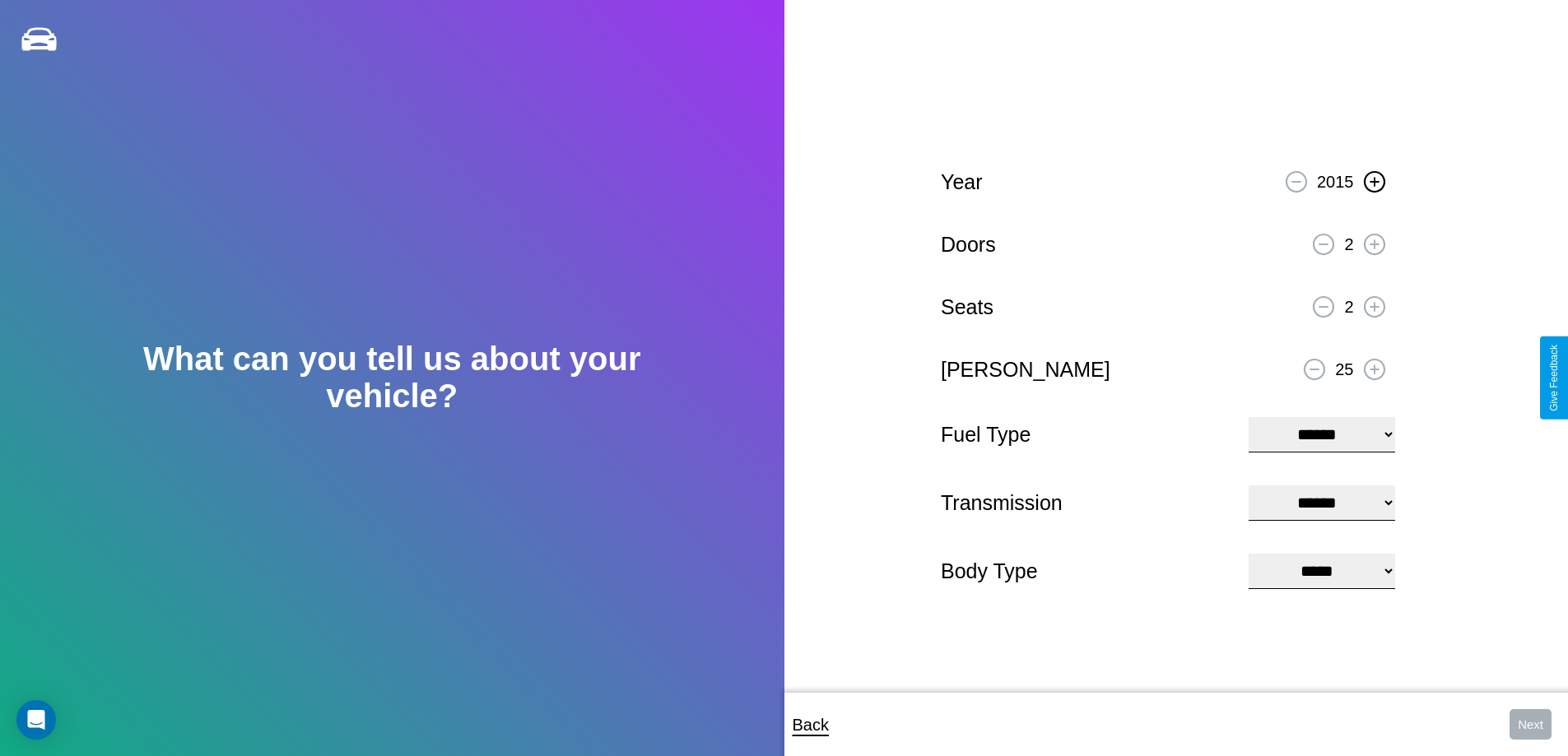
click at [1374, 179] on icon at bounding box center [1373, 181] width 9 height 9
click at [1374, 242] on icon at bounding box center [1373, 244] width 9 height 9
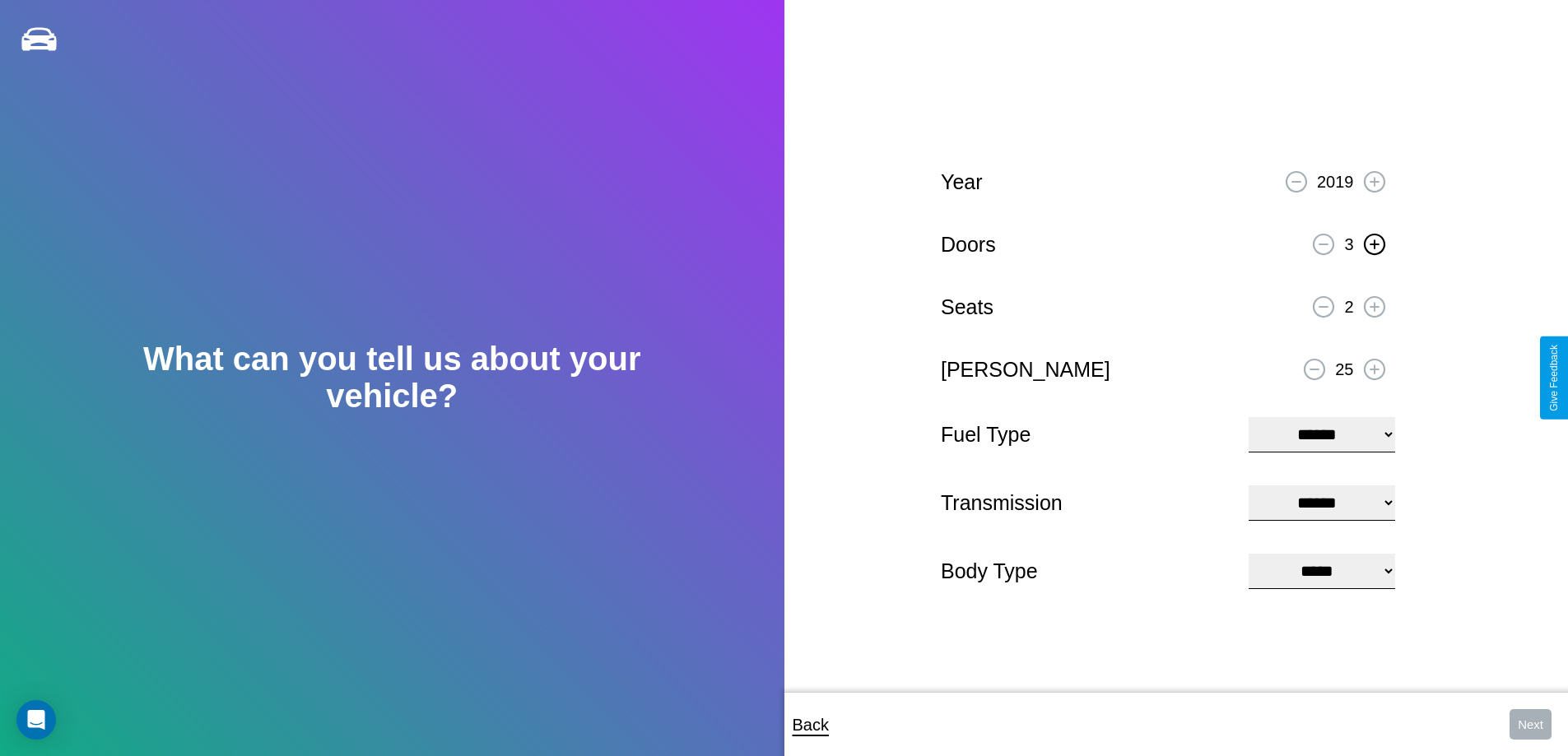
click at [1374, 242] on icon at bounding box center [1373, 244] width 9 height 9
click at [1374, 305] on icon at bounding box center [1373, 306] width 9 height 9
click at [1314, 369] on icon at bounding box center [1314, 370] width 9 height 2
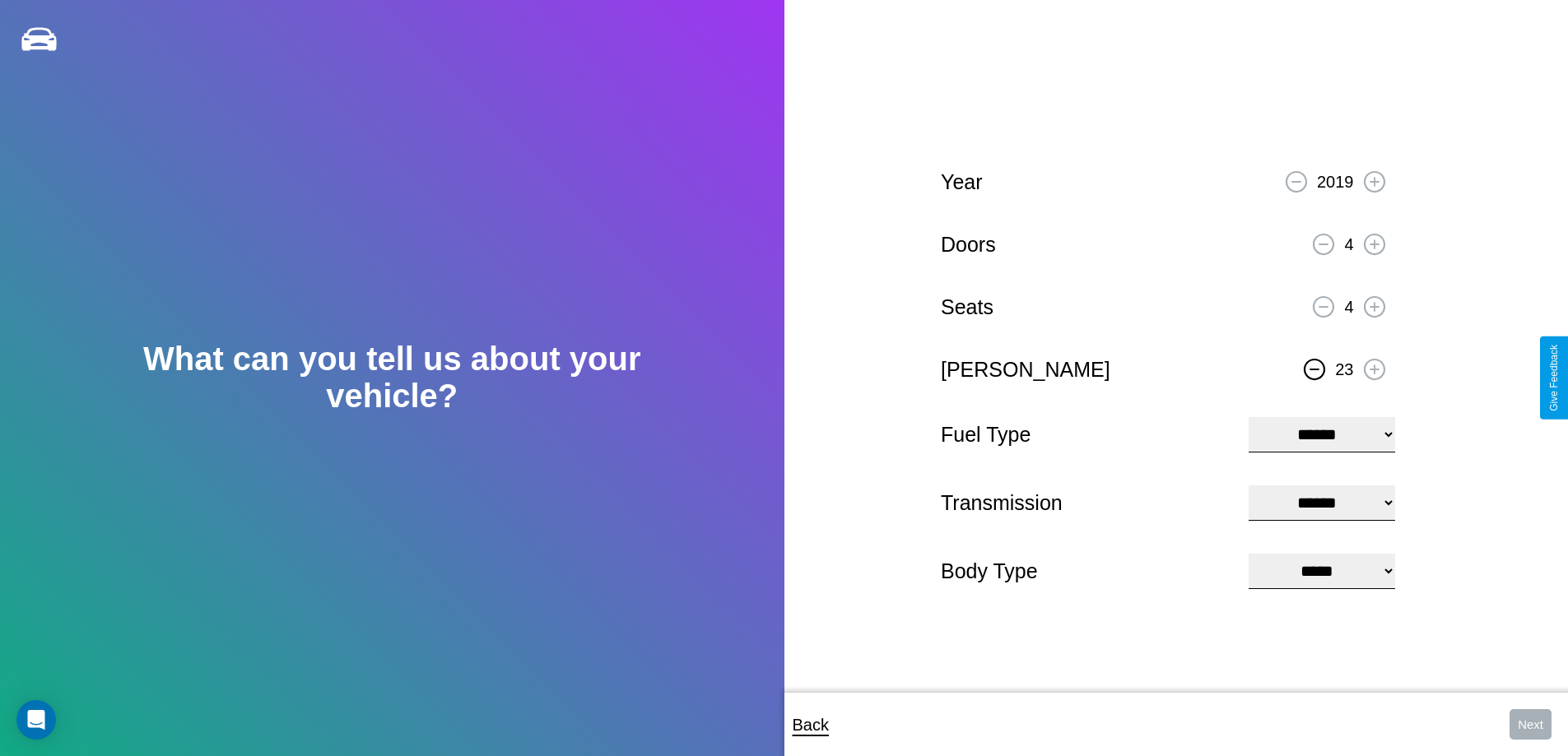
click at [1314, 369] on icon at bounding box center [1314, 370] width 9 height 2
click at [1321, 433] on select "**********" at bounding box center [1321, 435] width 146 height 35
select select "**********"
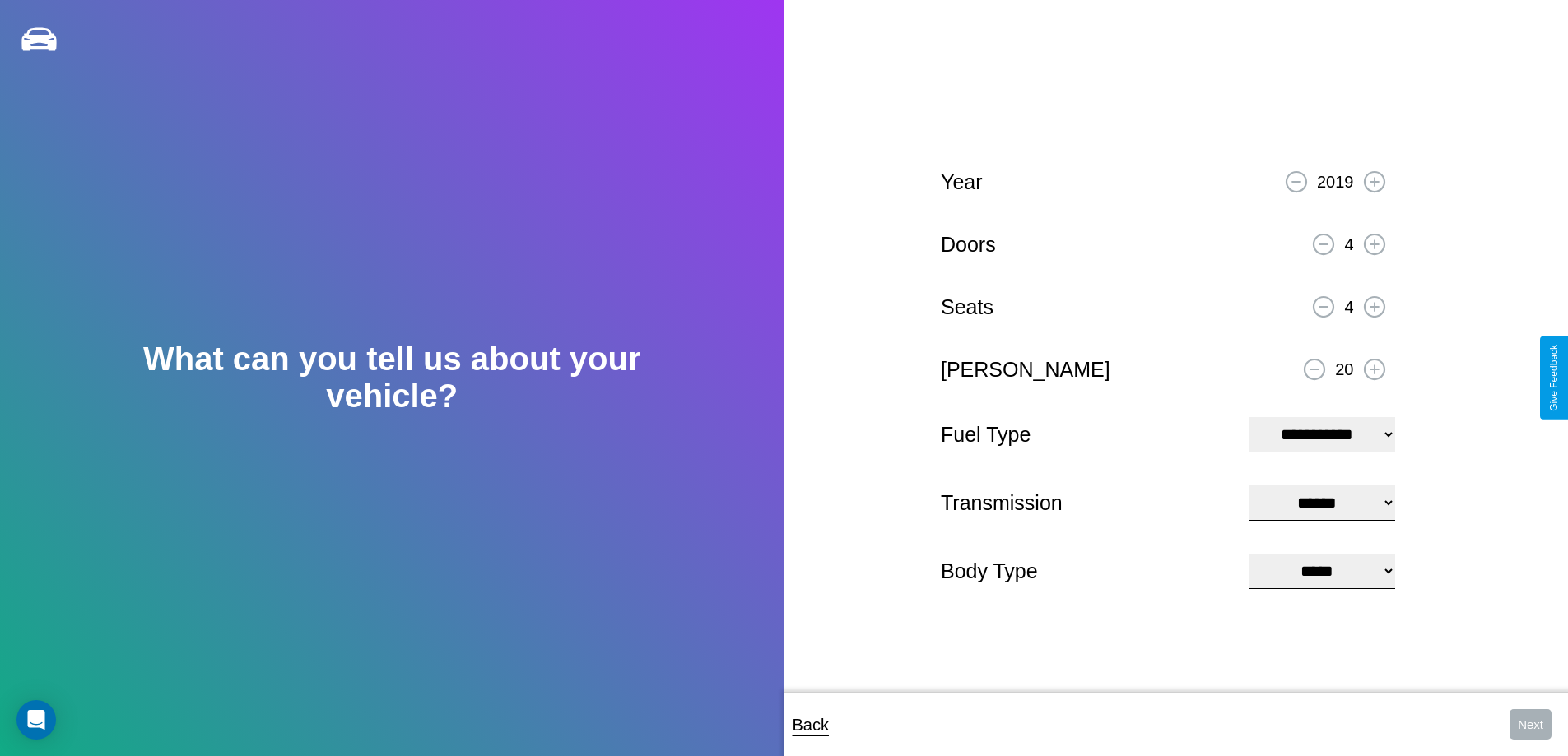
click at [1321, 502] on select "****** ********* ******" at bounding box center [1321, 503] width 146 height 35
select select "*********"
click at [1321, 572] on select "**********" at bounding box center [1321, 571] width 146 height 35
click at [1531, 724] on button "Next" at bounding box center [1531, 724] width 42 height 30
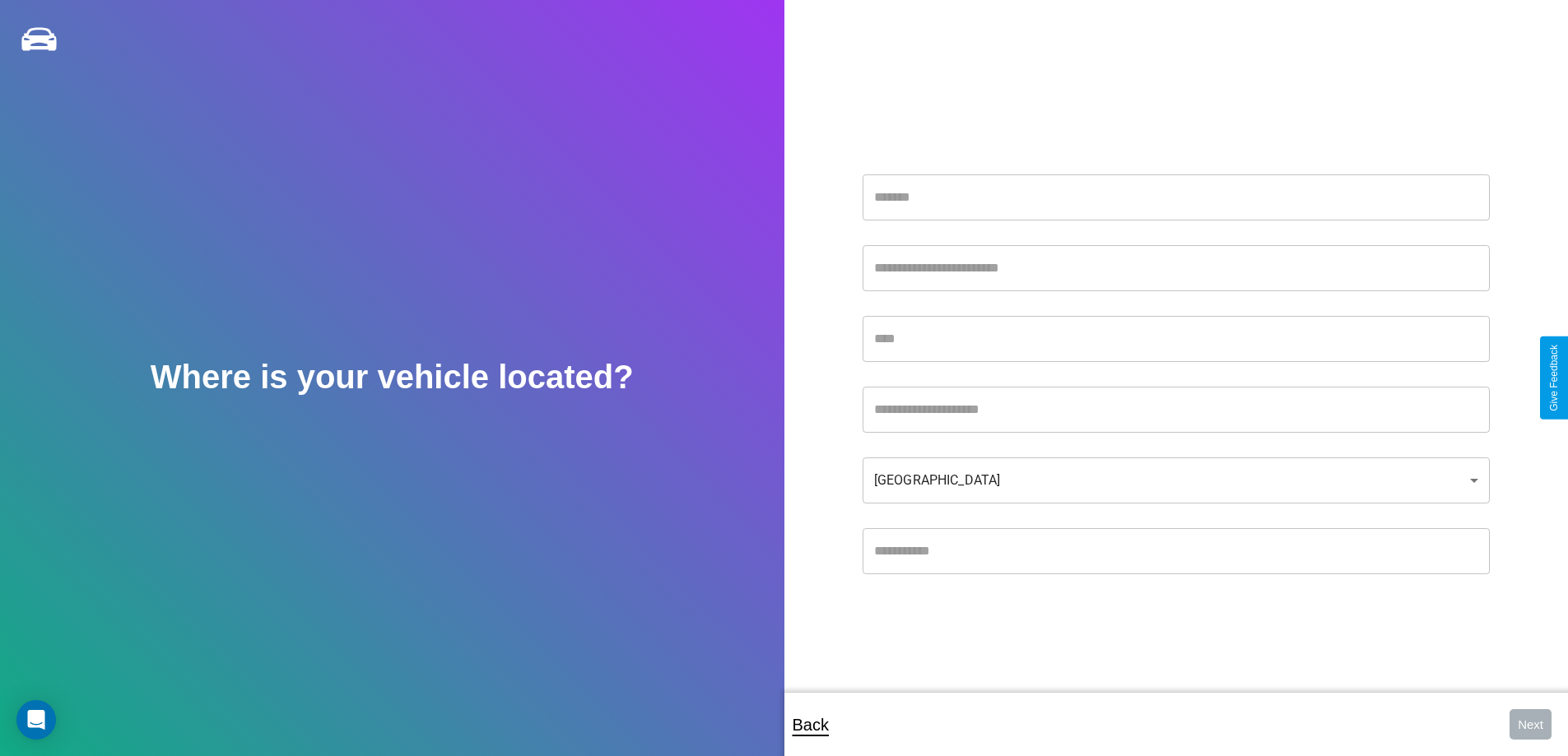
click at [1176, 197] on input "text" at bounding box center [1176, 197] width 628 height 46
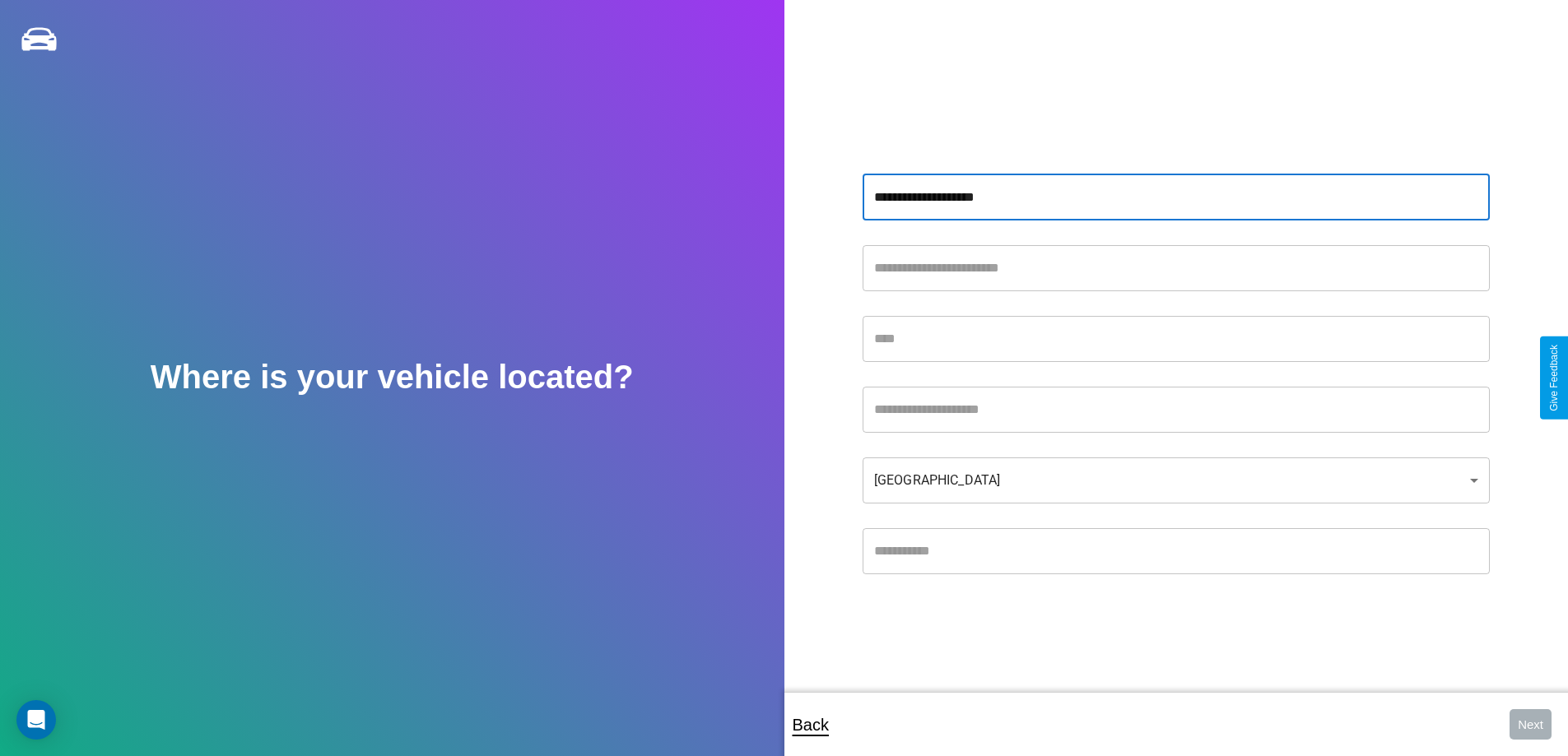
type input "**********"
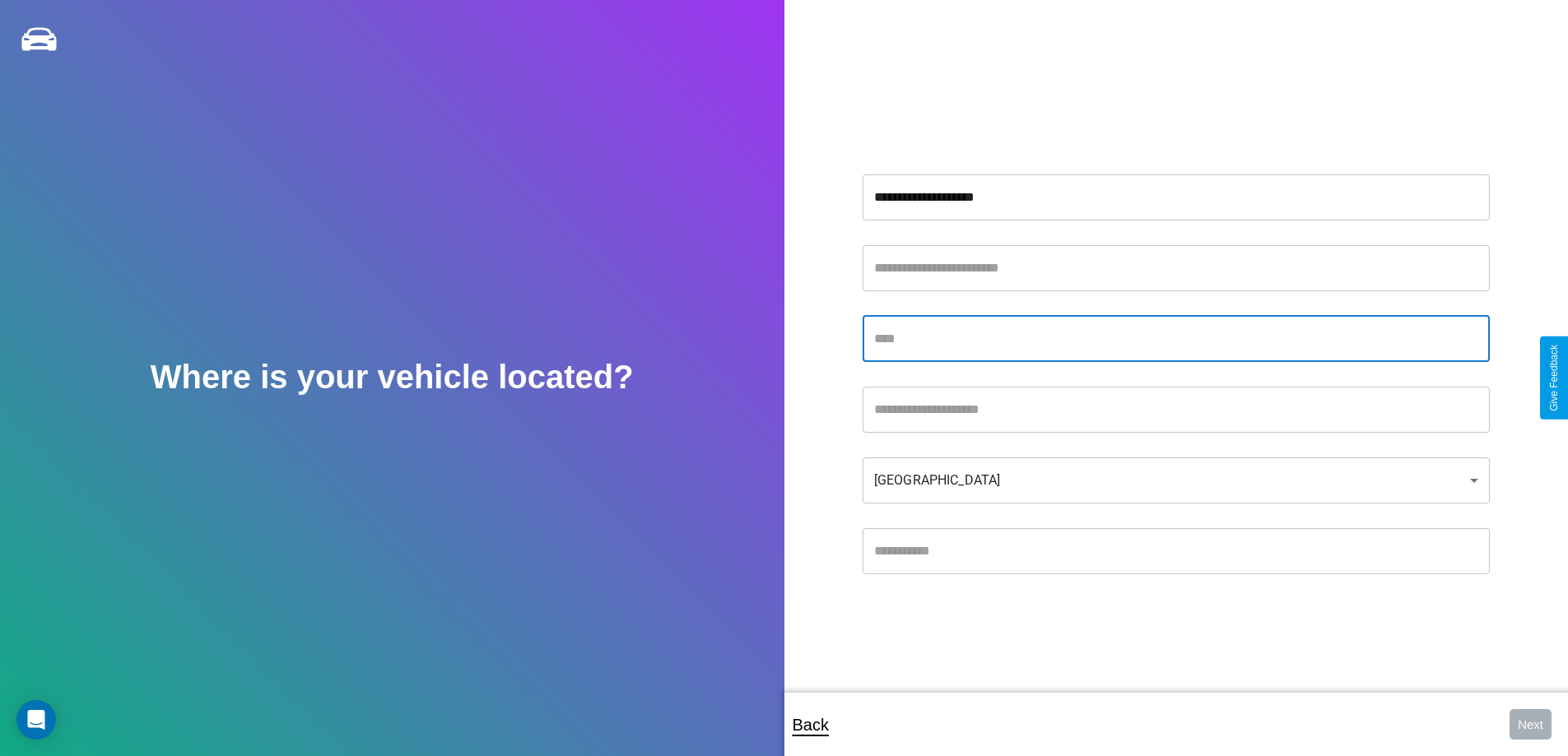
click at [1176, 338] on input "text" at bounding box center [1176, 338] width 628 height 46
type input "*********"
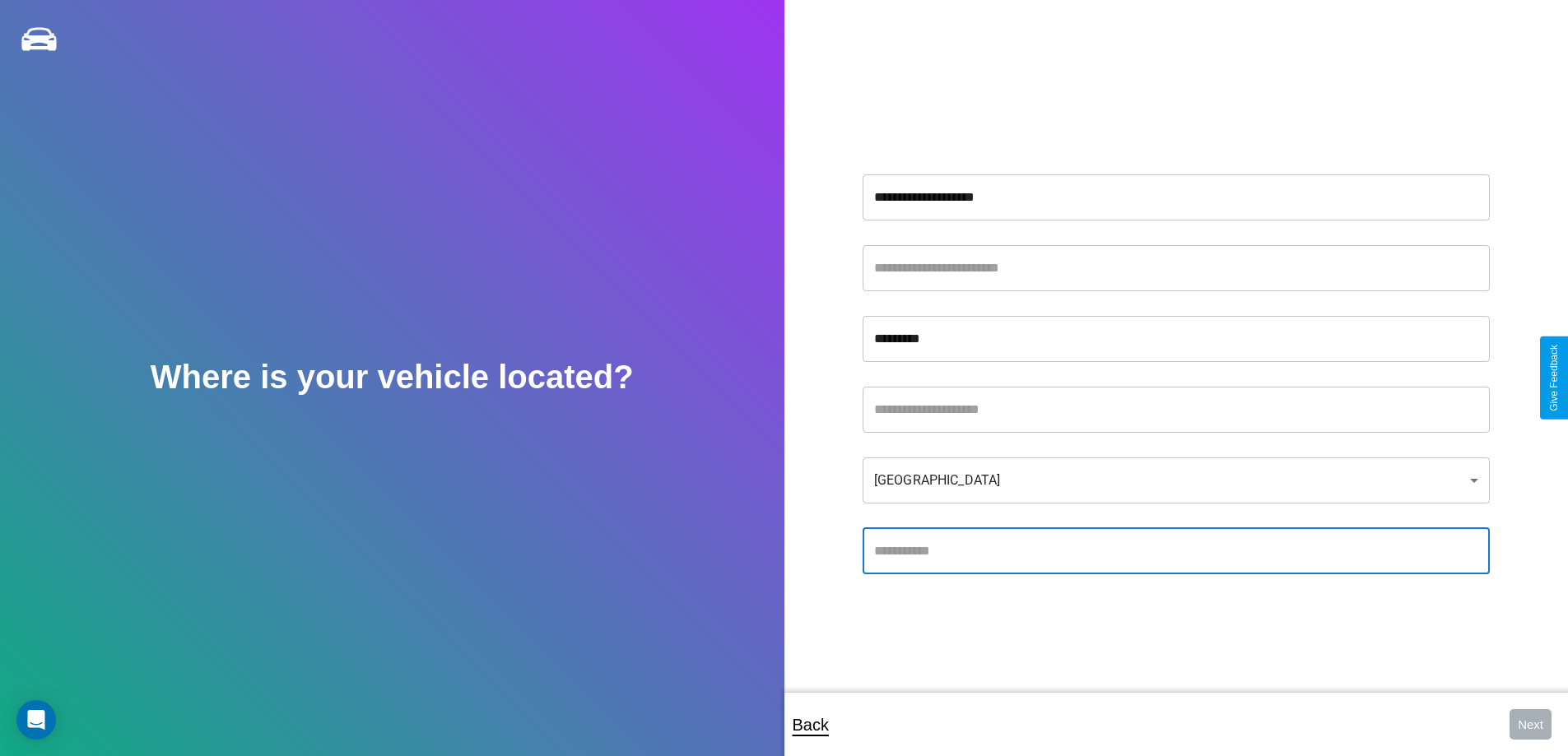
click at [1176, 551] on input "text" at bounding box center [1176, 551] width 628 height 46
type input "*****"
click at [1176, 480] on body "**********" at bounding box center [784, 389] width 1568 height 779
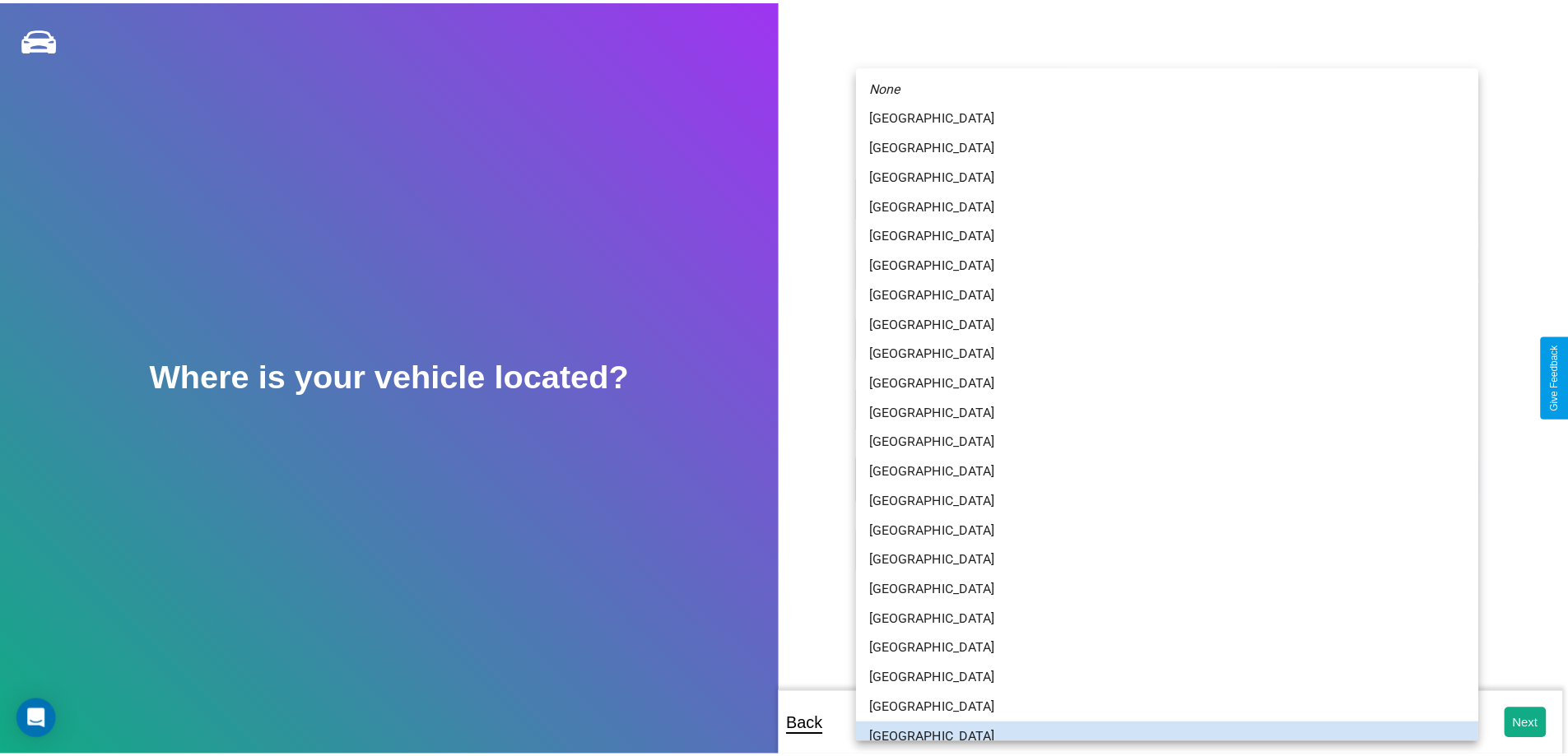
scroll to position [11, 0]
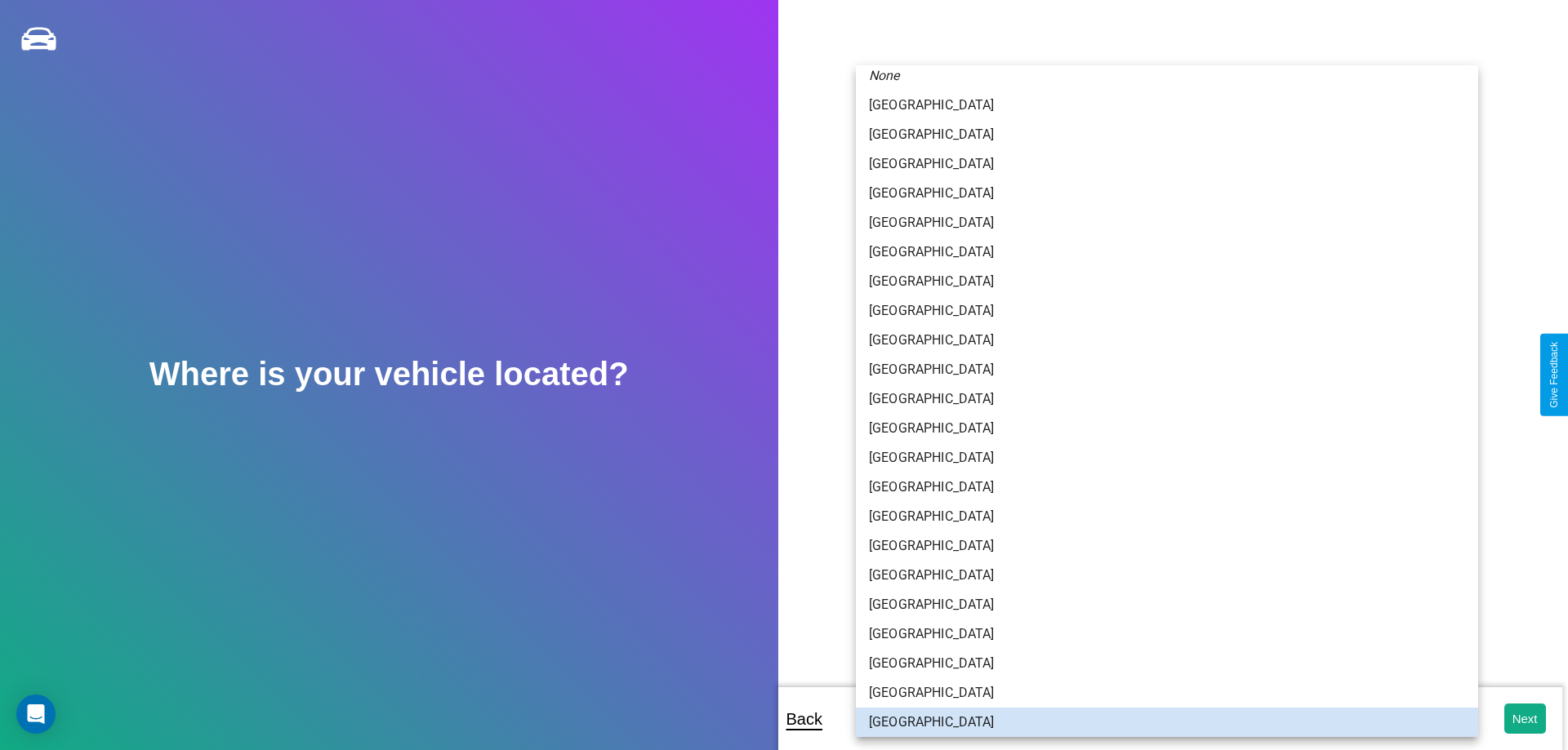
click at [1160, 517] on li "[GEOGRAPHIC_DATA]" at bounding box center [1167, 517] width 623 height 29
type input "**********"
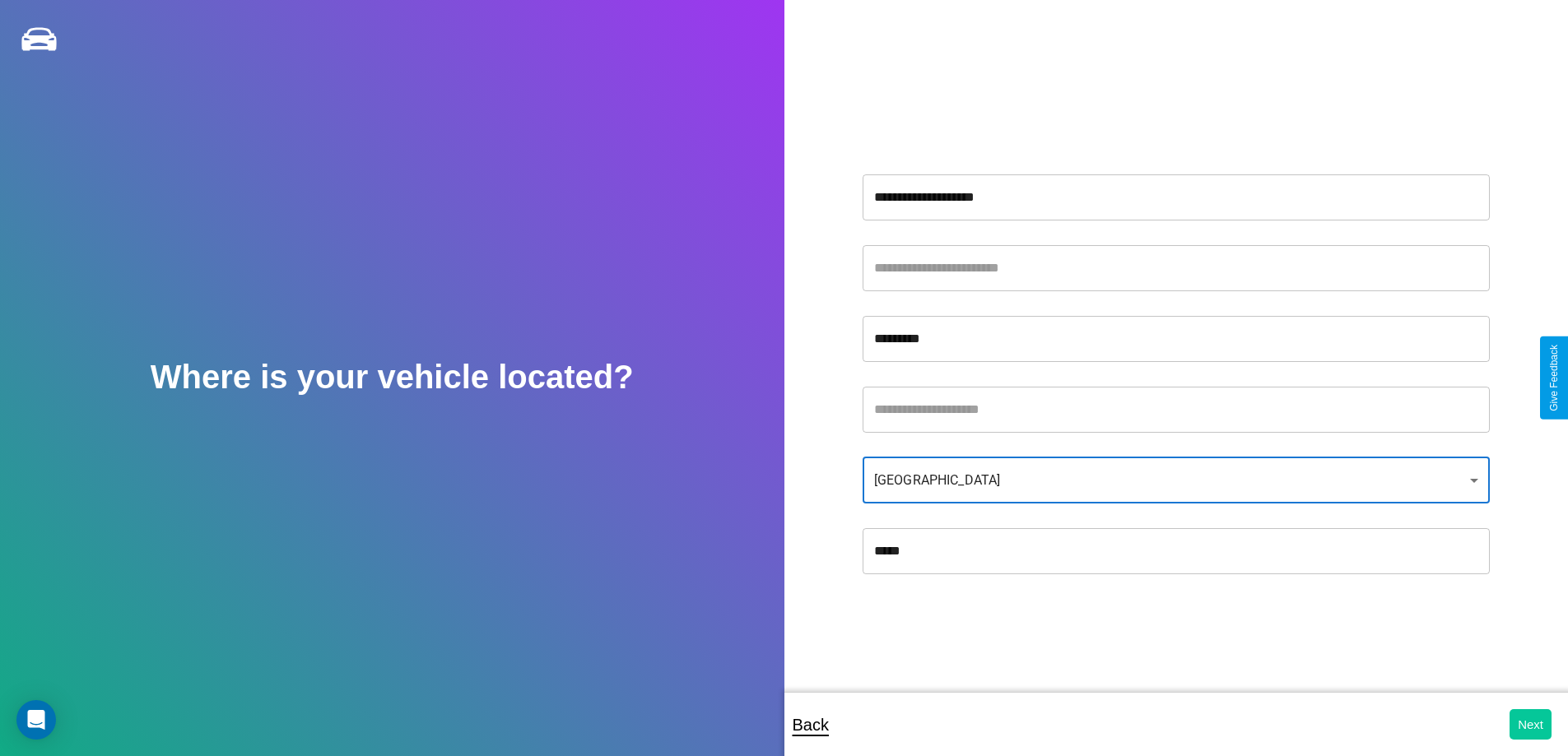
click at [1531, 724] on button "Next" at bounding box center [1531, 724] width 42 height 30
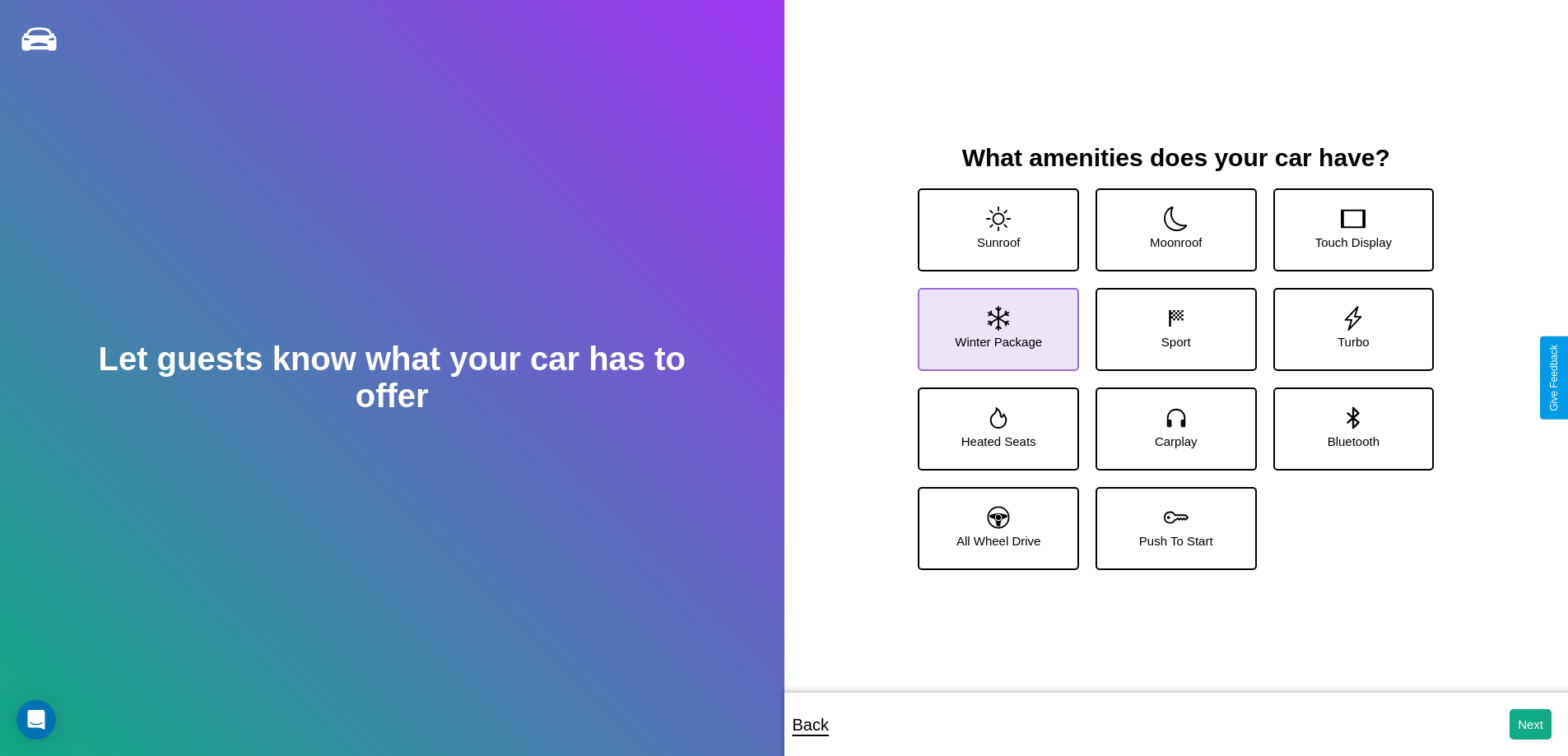
click at [996, 322] on icon at bounding box center [998, 318] width 22 height 25
click at [996, 422] on icon at bounding box center [999, 418] width 18 height 22
click at [996, 322] on icon at bounding box center [998, 318] width 22 height 25
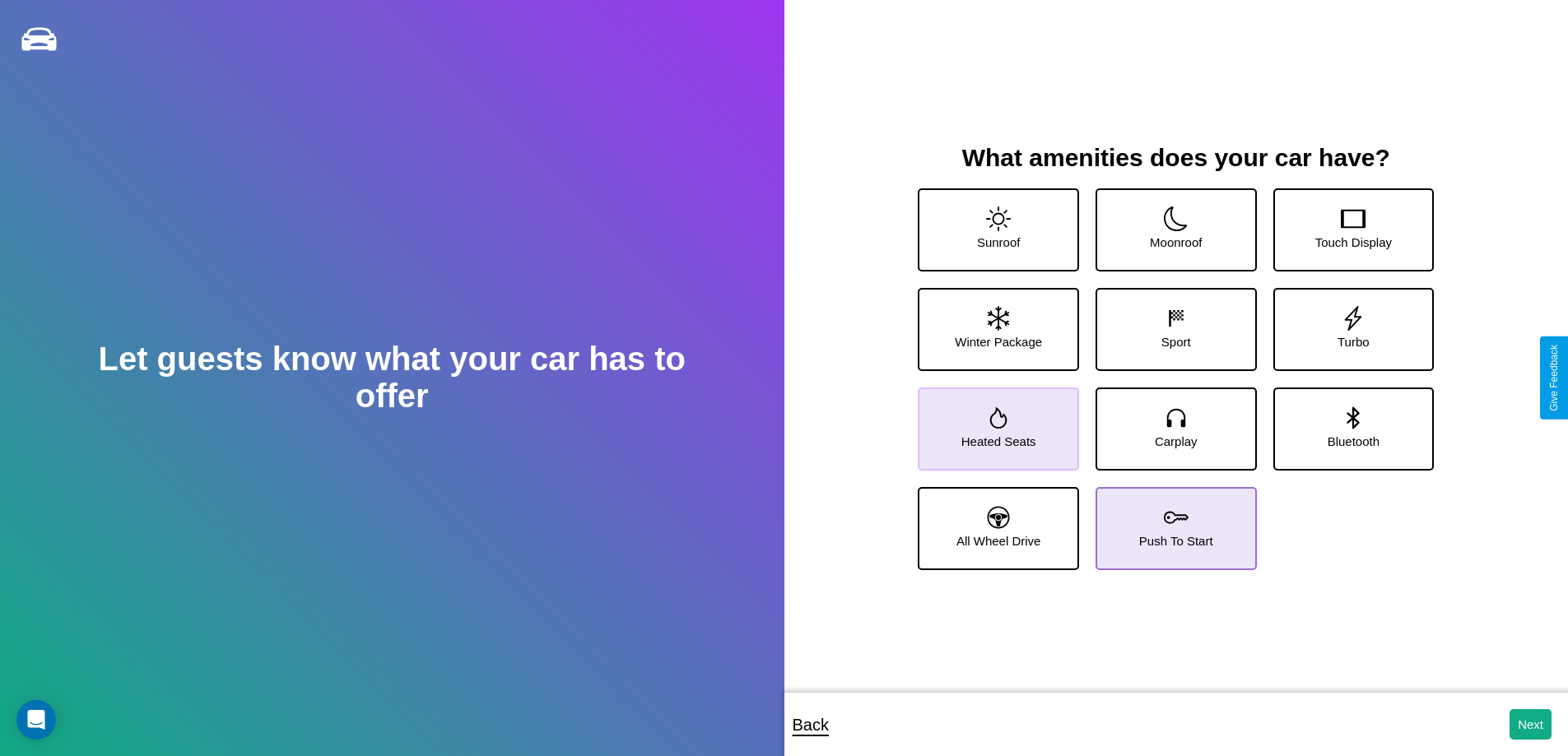
click at [1170, 522] on icon at bounding box center [1176, 517] width 25 height 25
click at [1348, 422] on icon at bounding box center [1354, 417] width 13 height 23
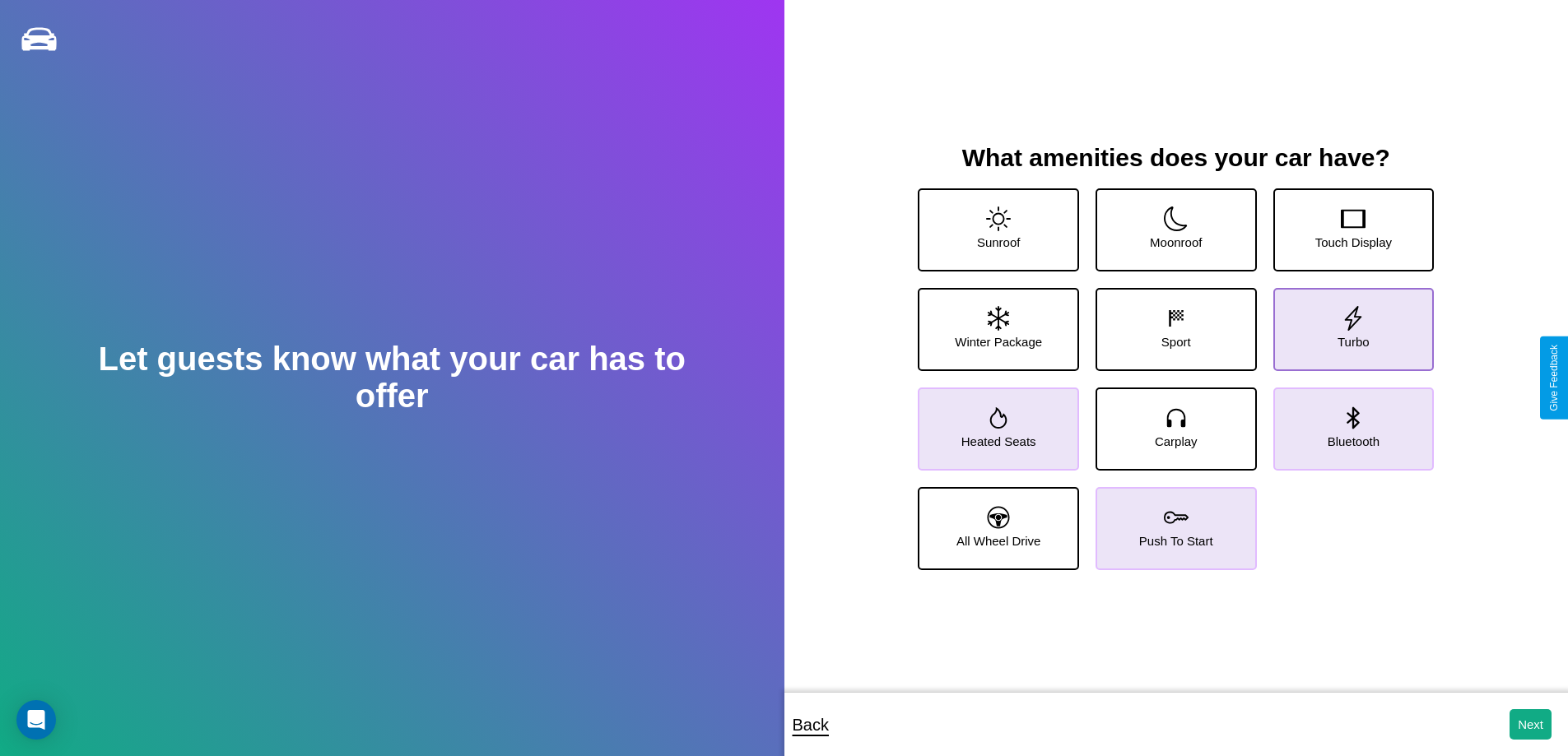
click at [1343, 322] on icon at bounding box center [1353, 318] width 25 height 25
click at [996, 422] on icon at bounding box center [999, 418] width 18 height 22
click at [1348, 422] on icon at bounding box center [1354, 417] width 13 height 23
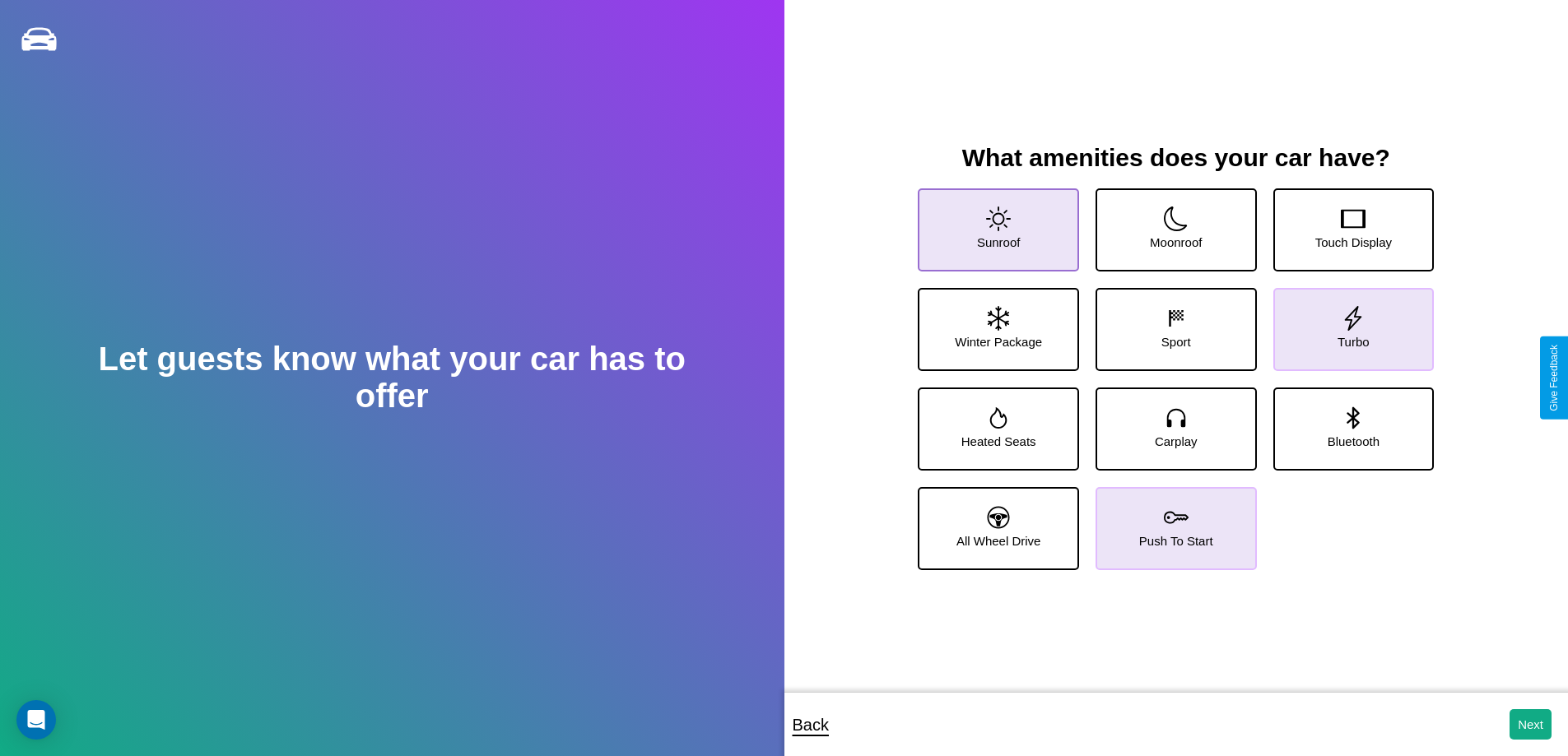
click at [996, 223] on icon at bounding box center [998, 218] width 25 height 25
click at [1531, 724] on button "Next" at bounding box center [1531, 724] width 42 height 30
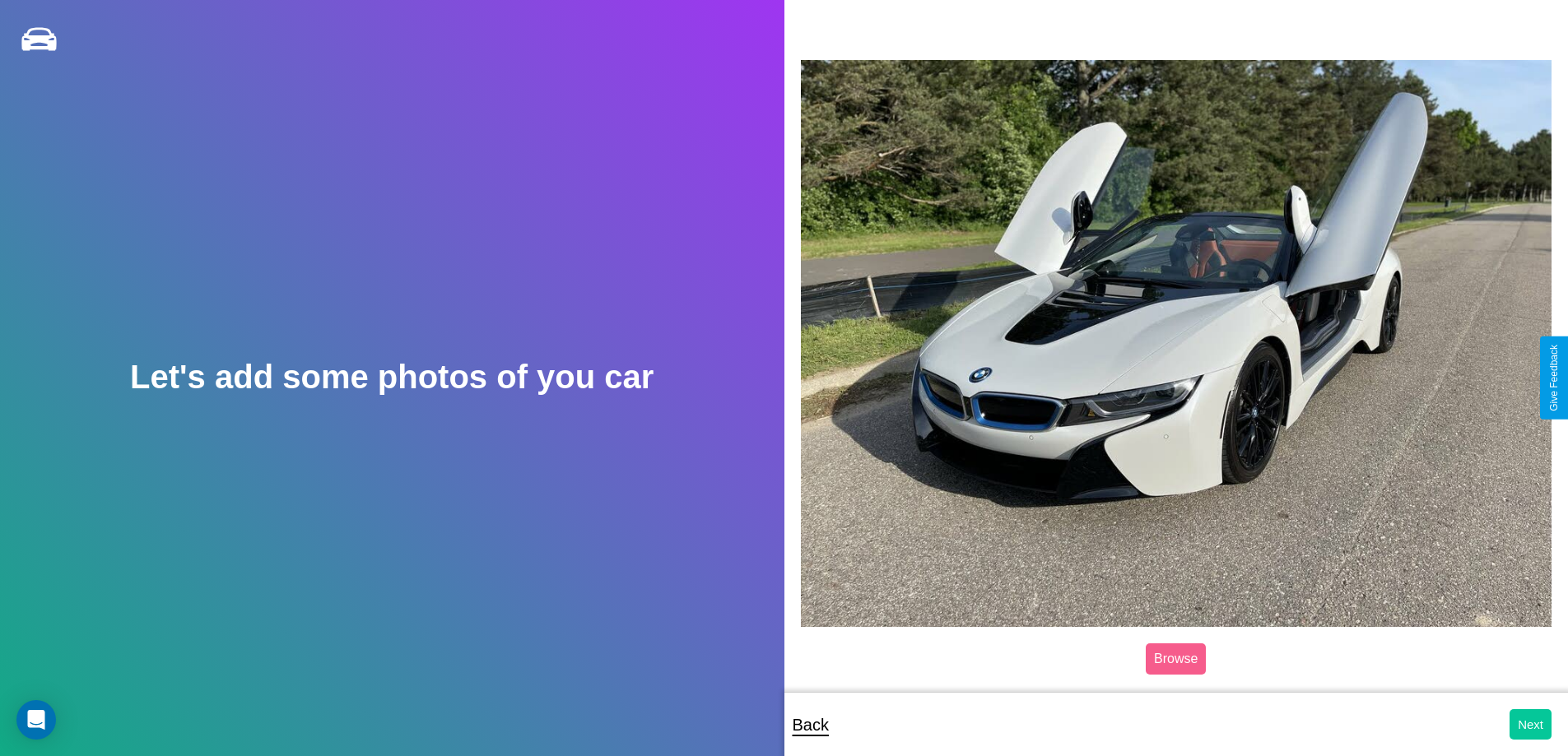
click at [1531, 724] on button "Next" at bounding box center [1531, 724] width 42 height 30
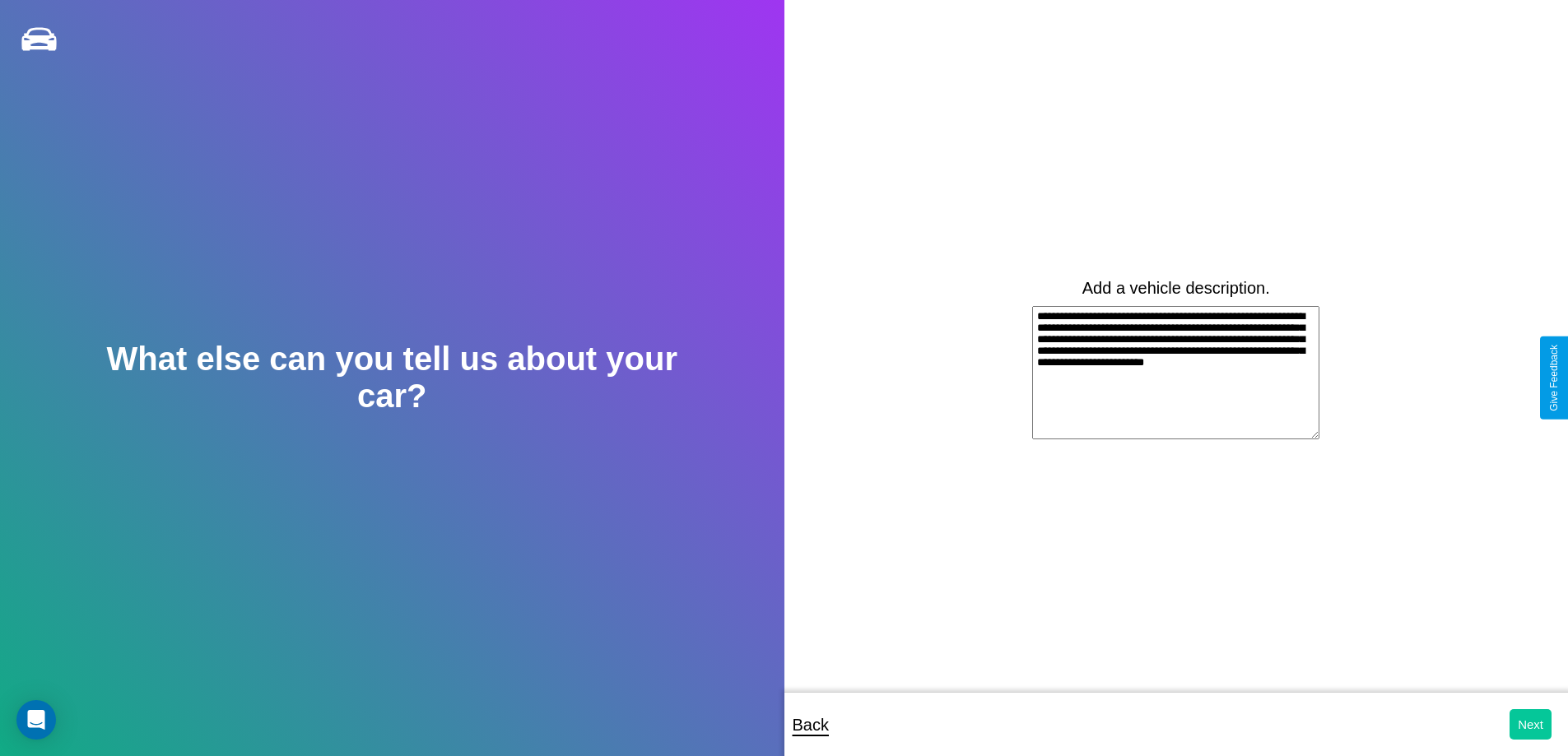
type textarea "**********"
click at [1531, 724] on button "Next" at bounding box center [1531, 724] width 42 height 30
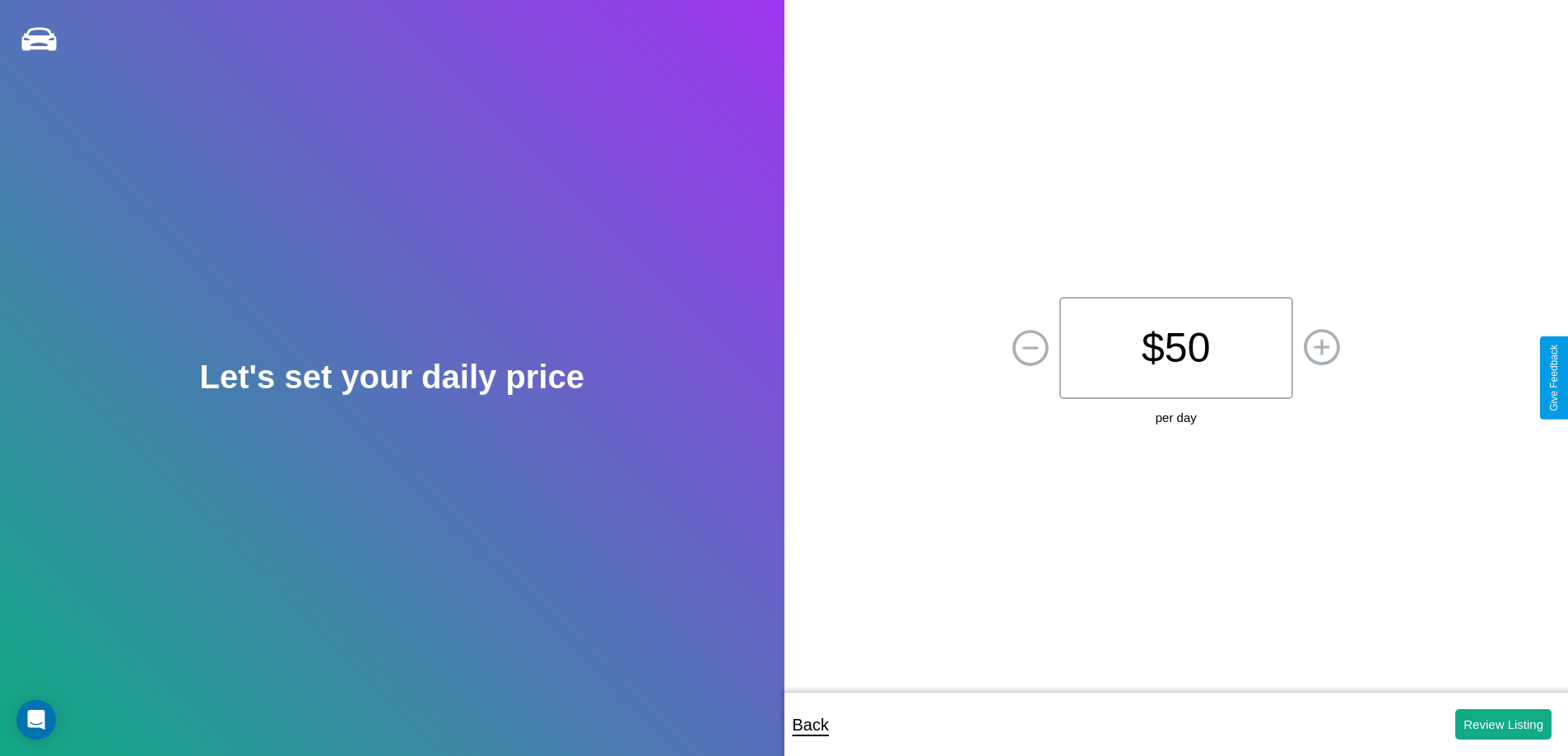
click at [1176, 348] on p "$ 50" at bounding box center [1176, 348] width 234 height 102
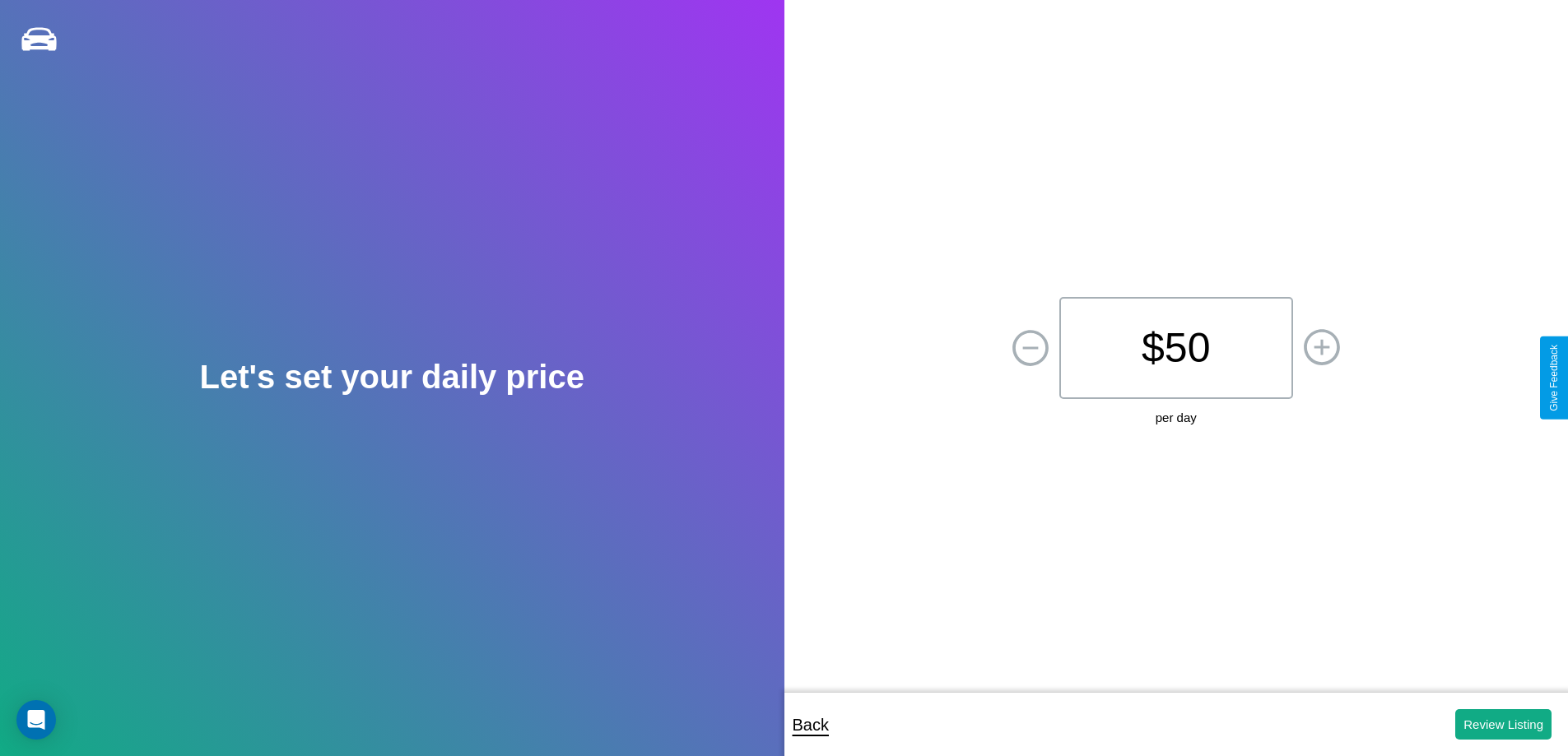
click at [1176, 348] on p "$ 50" at bounding box center [1176, 348] width 234 height 102
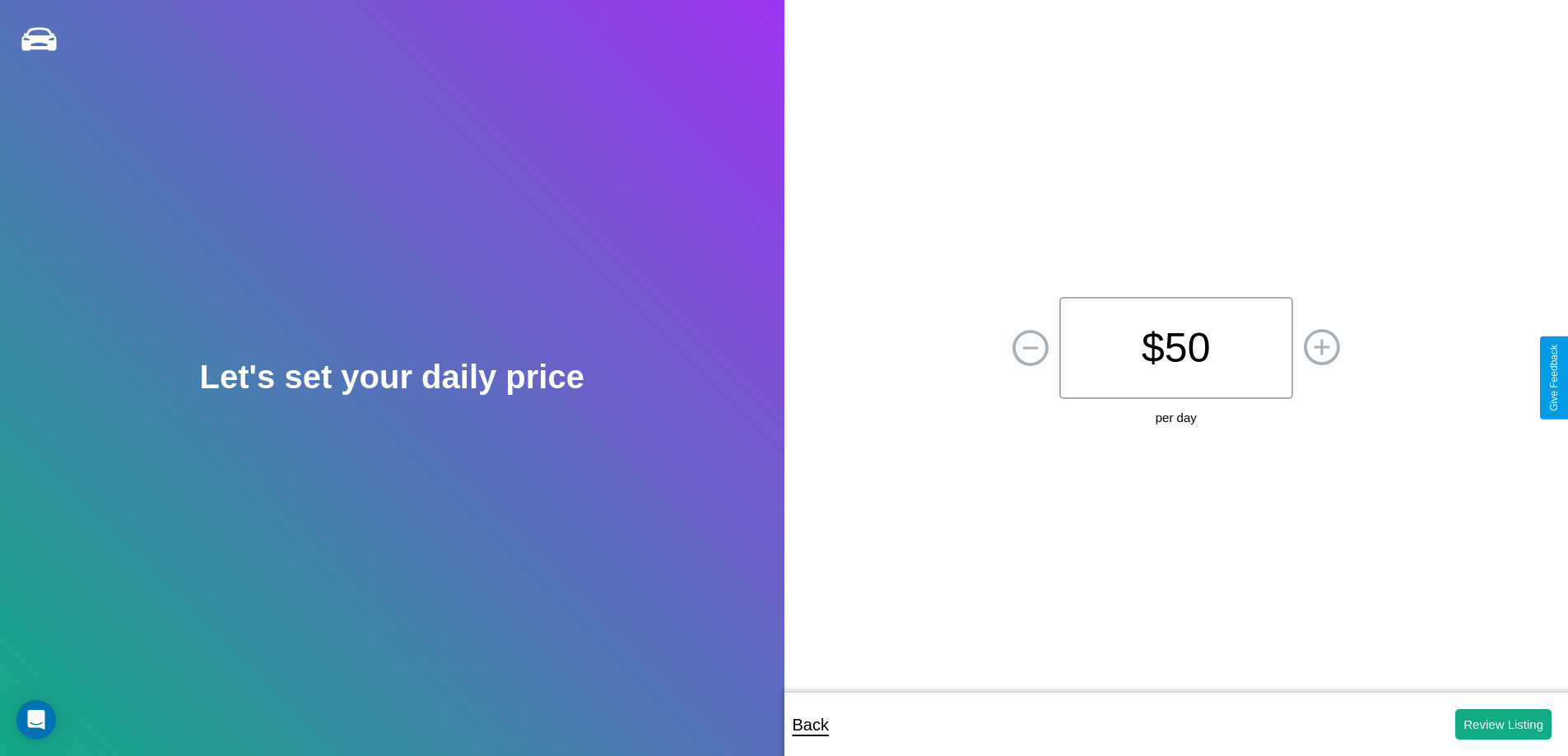
click at [1176, 348] on p "$ 50" at bounding box center [1176, 348] width 234 height 102
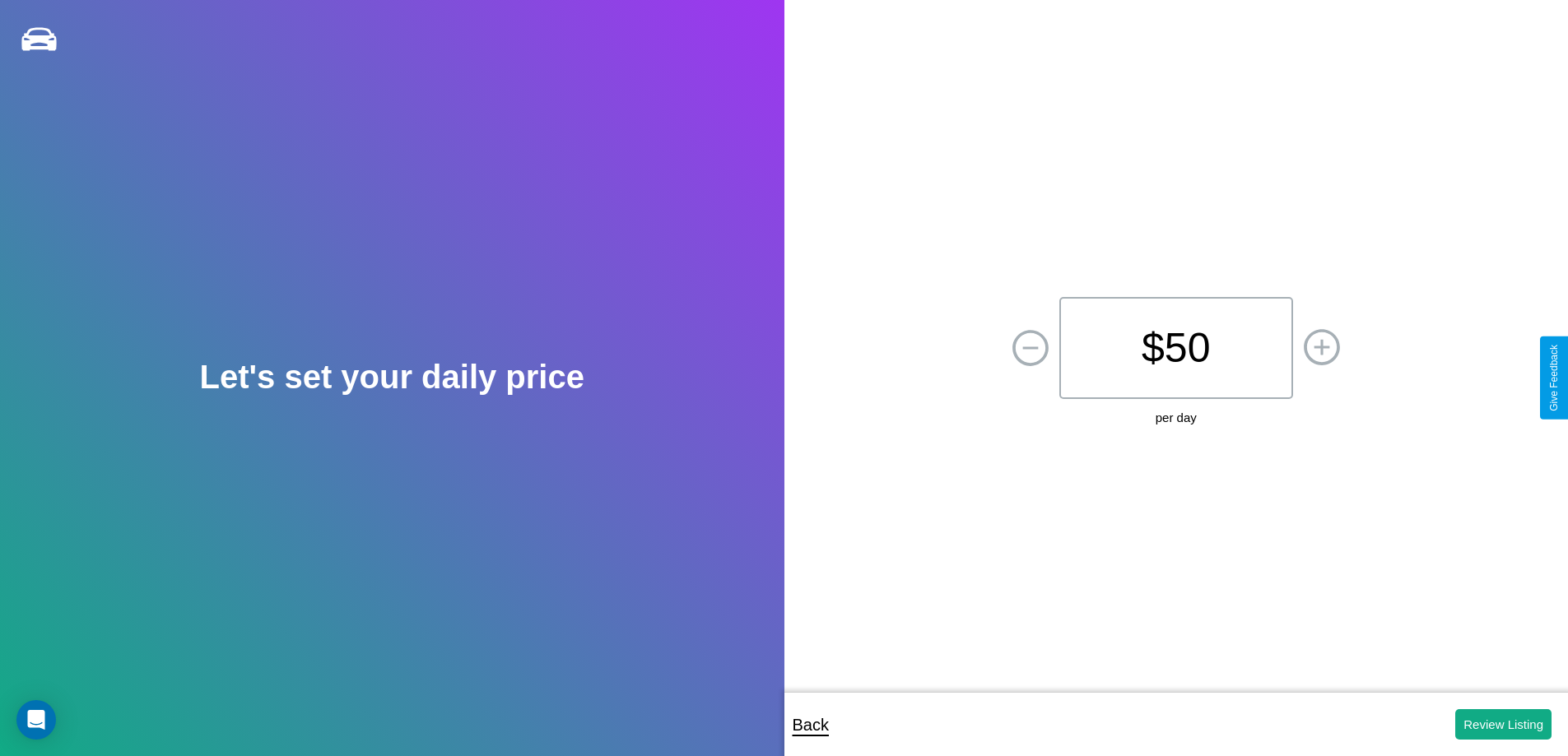
click at [1176, 348] on p "$ 50" at bounding box center [1176, 348] width 234 height 102
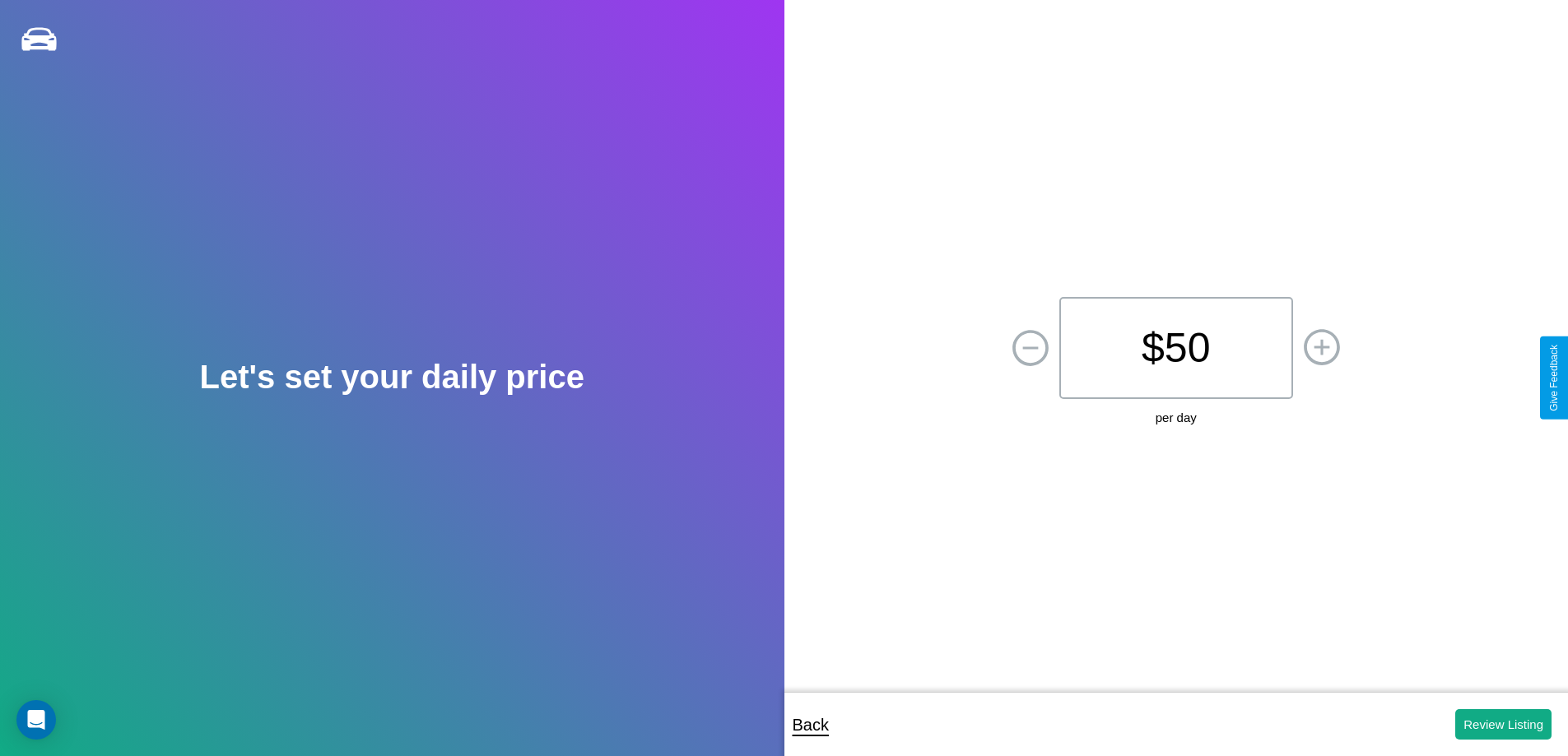
click at [1176, 348] on p "$ 50" at bounding box center [1176, 348] width 234 height 102
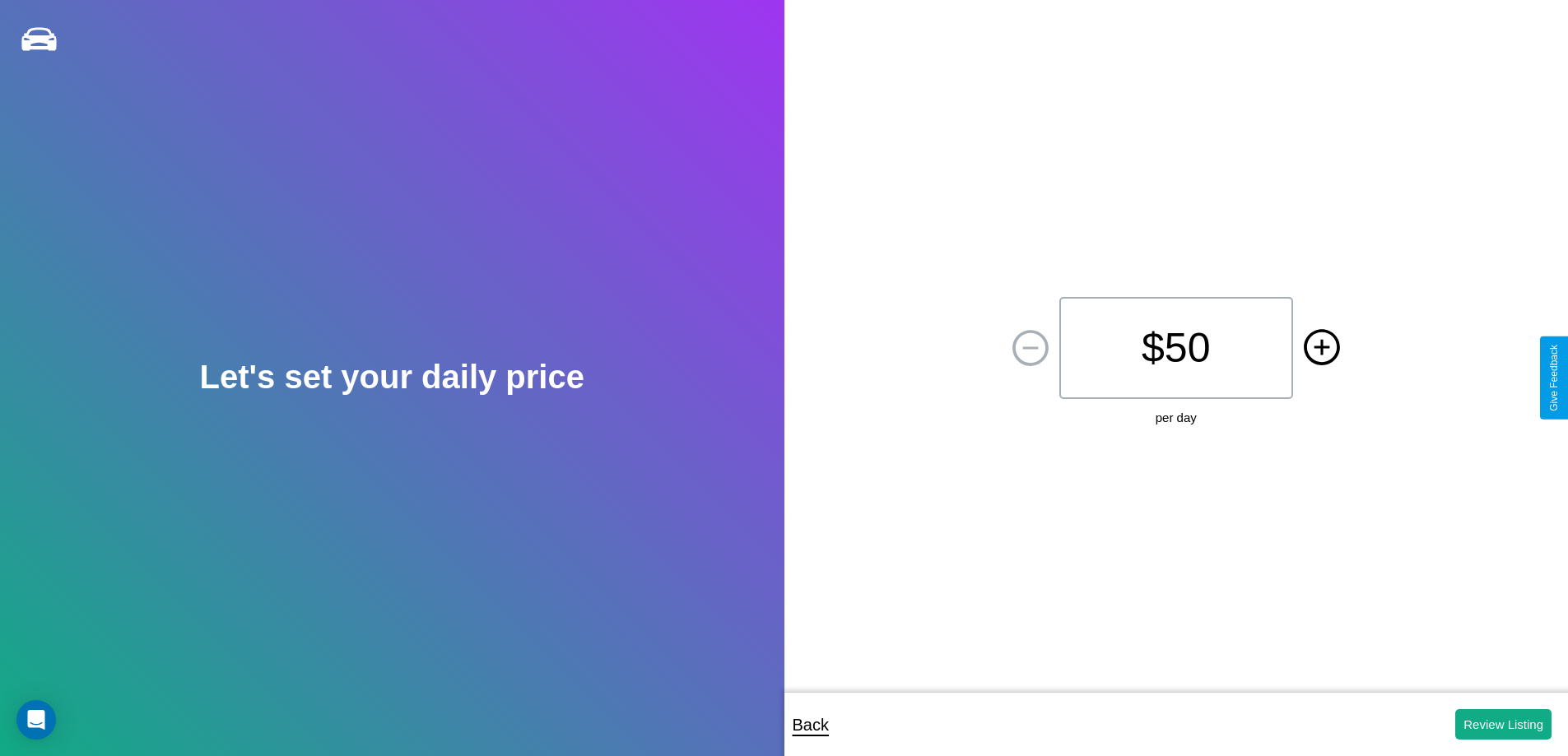
click at [1321, 348] on icon at bounding box center [1322, 347] width 16 height 16
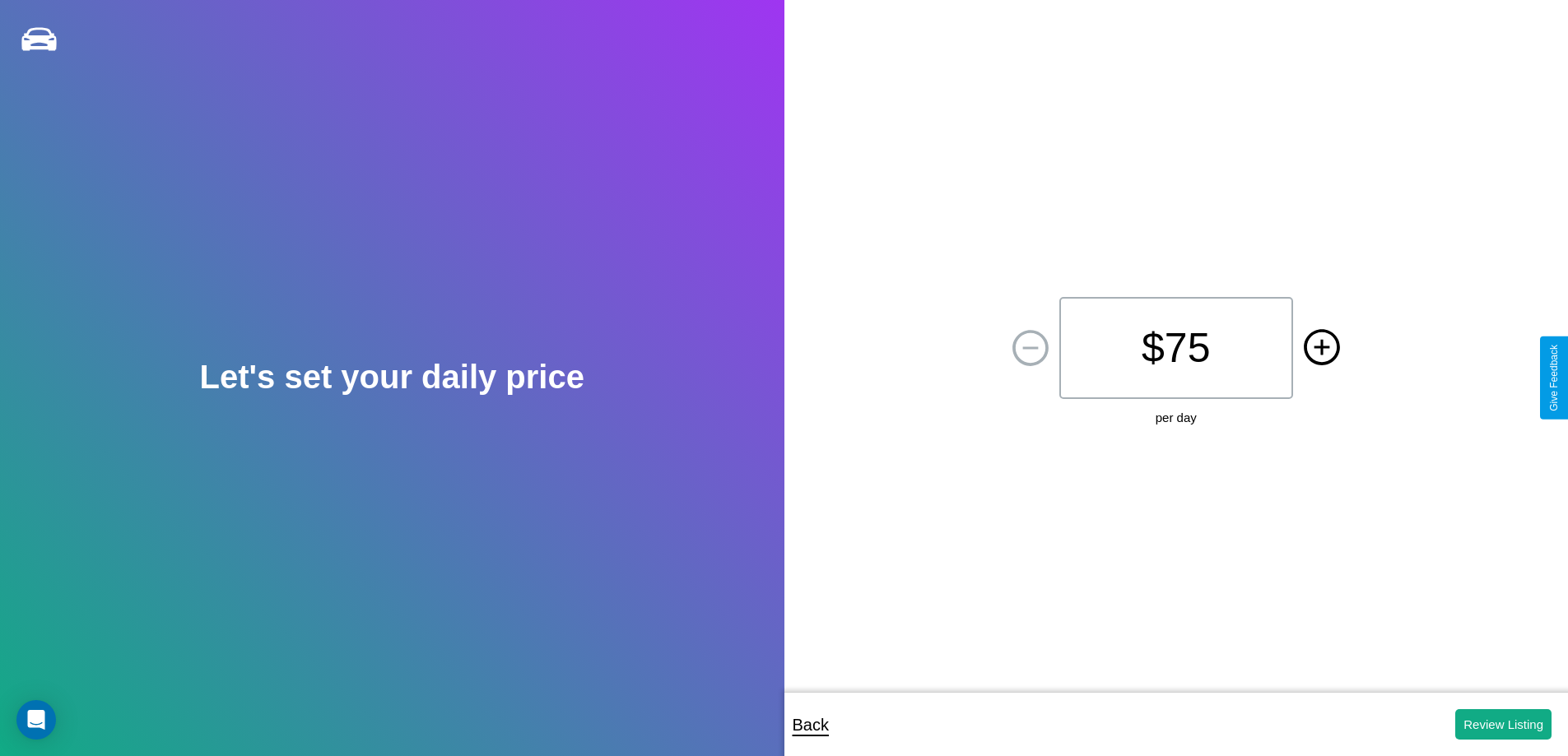
click at [1321, 348] on icon at bounding box center [1322, 347] width 16 height 16
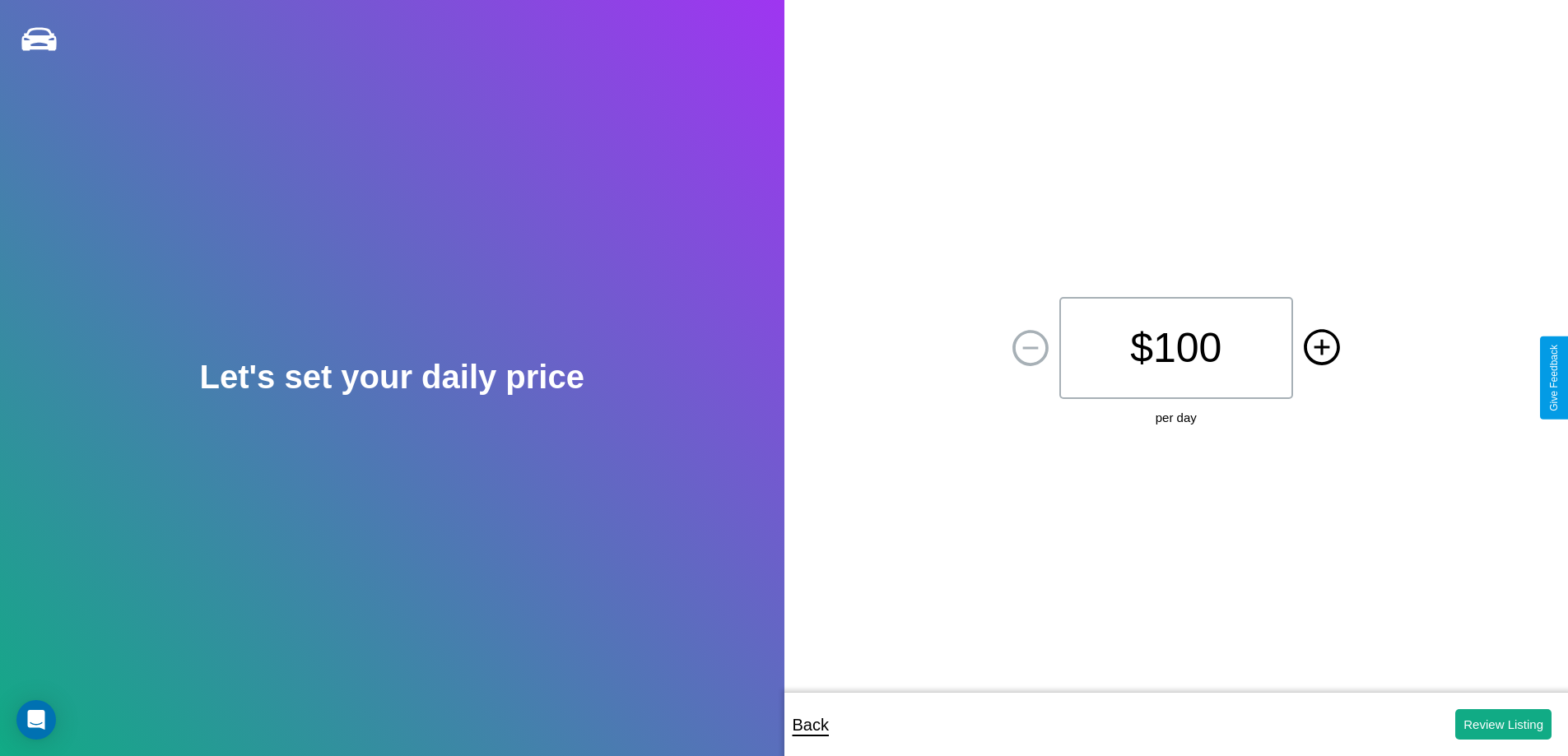
click at [1321, 348] on icon at bounding box center [1322, 347] width 16 height 16
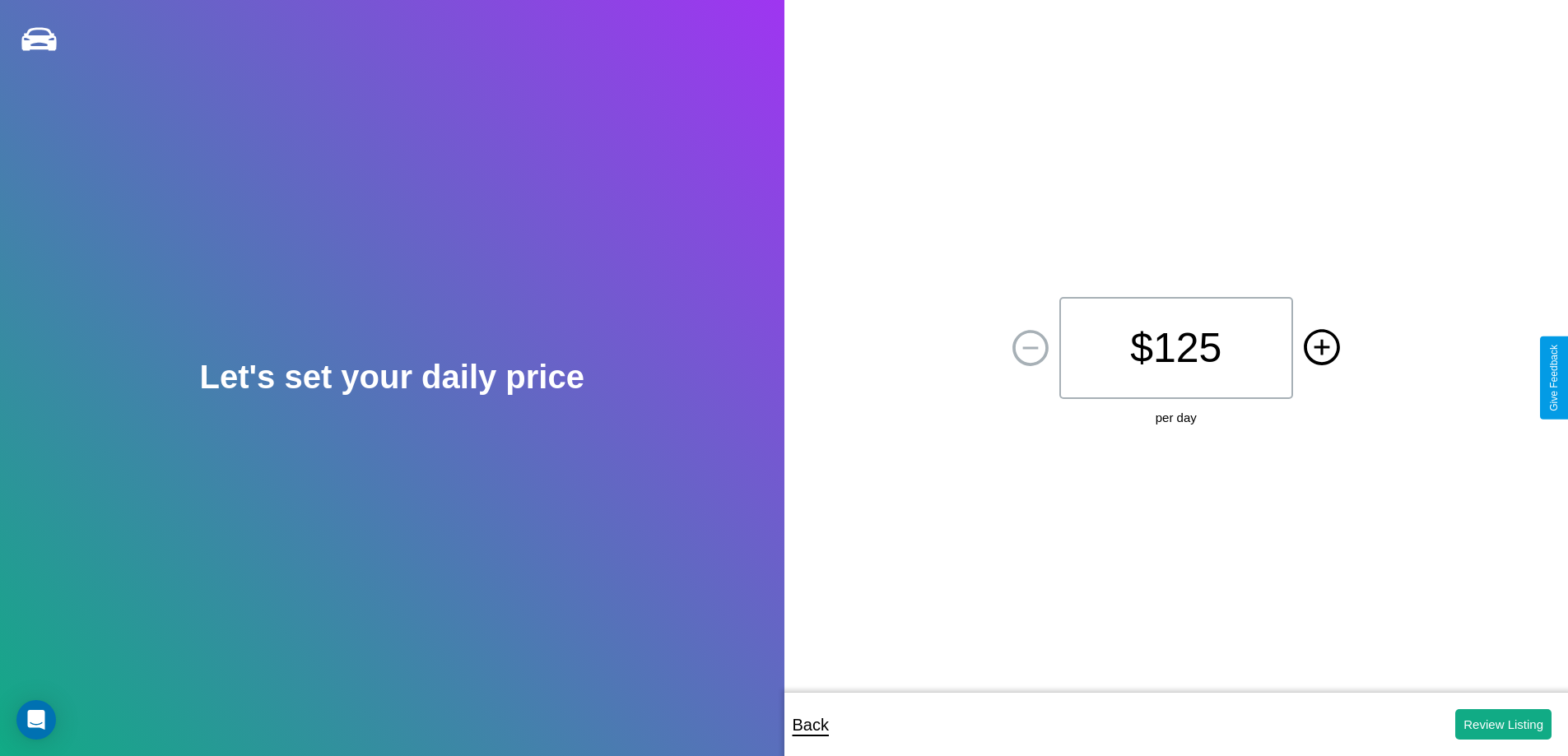
click at [1321, 348] on icon at bounding box center [1322, 347] width 16 height 16
click at [1503, 724] on button "Review Listing" at bounding box center [1503, 724] width 96 height 30
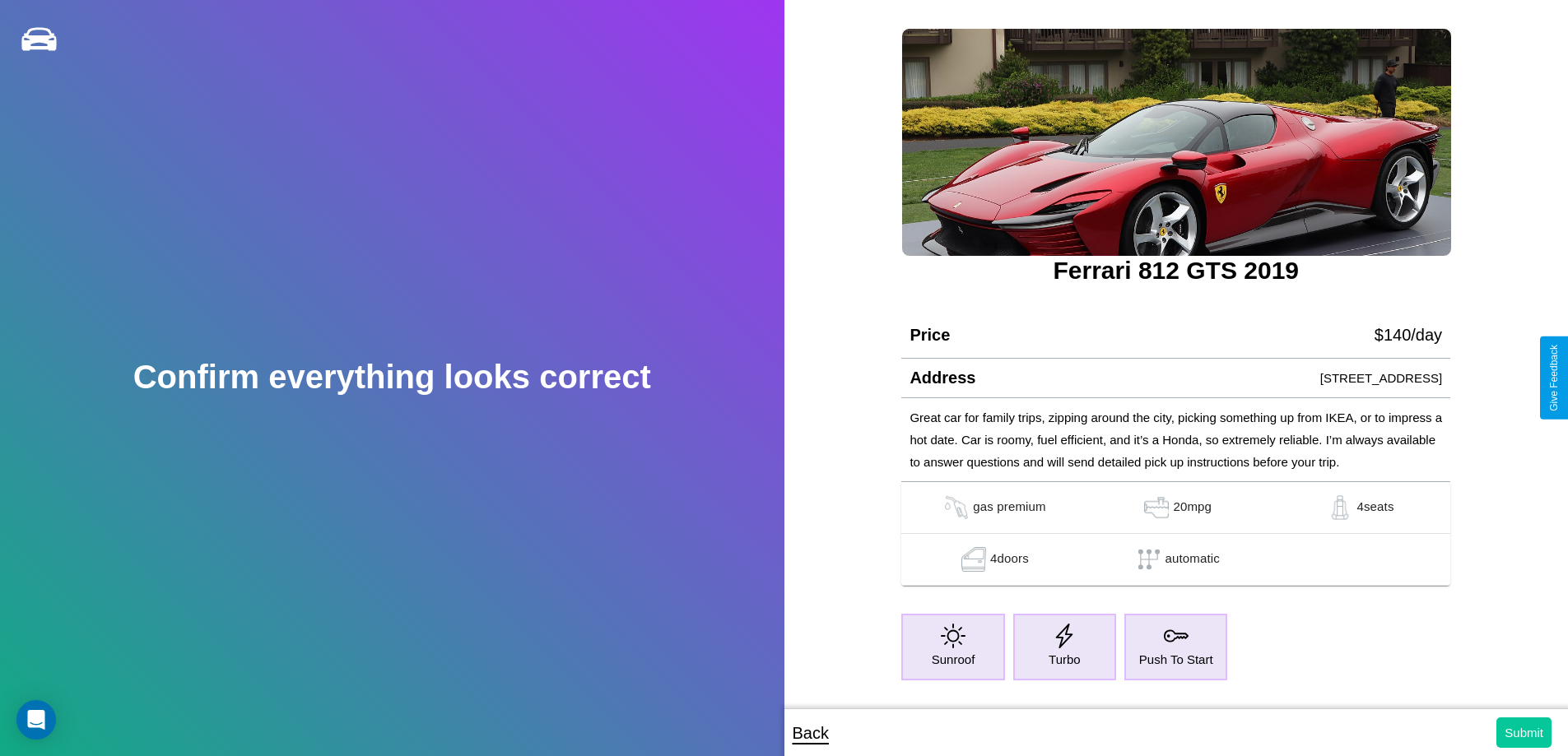
click at [1524, 732] on button "Submit" at bounding box center [1524, 732] width 55 height 30
